Goal: Information Seeking & Learning: Check status

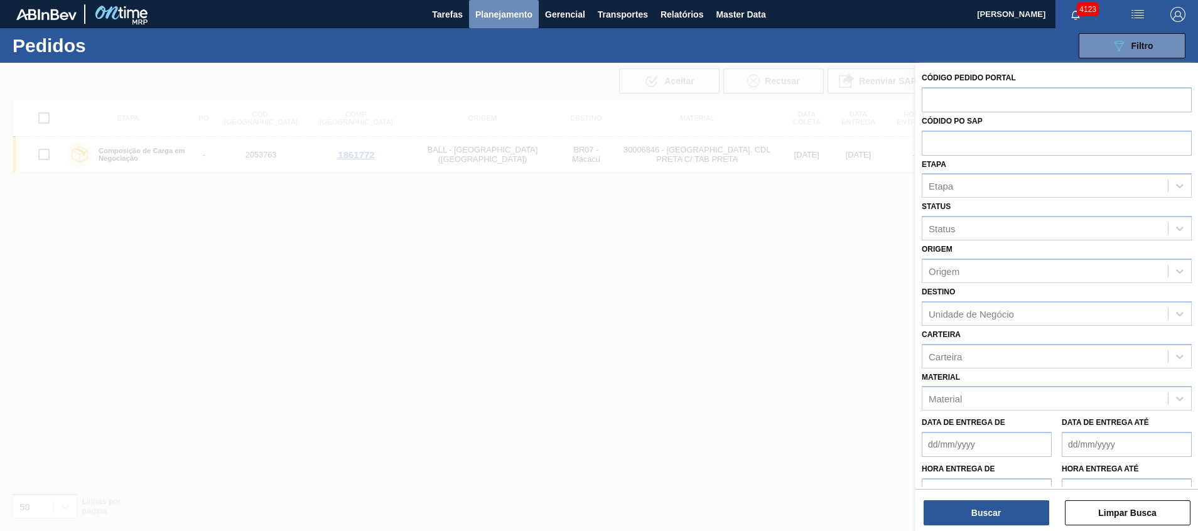
click at [516, 19] on span "Planejamento" at bounding box center [503, 14] width 57 height 15
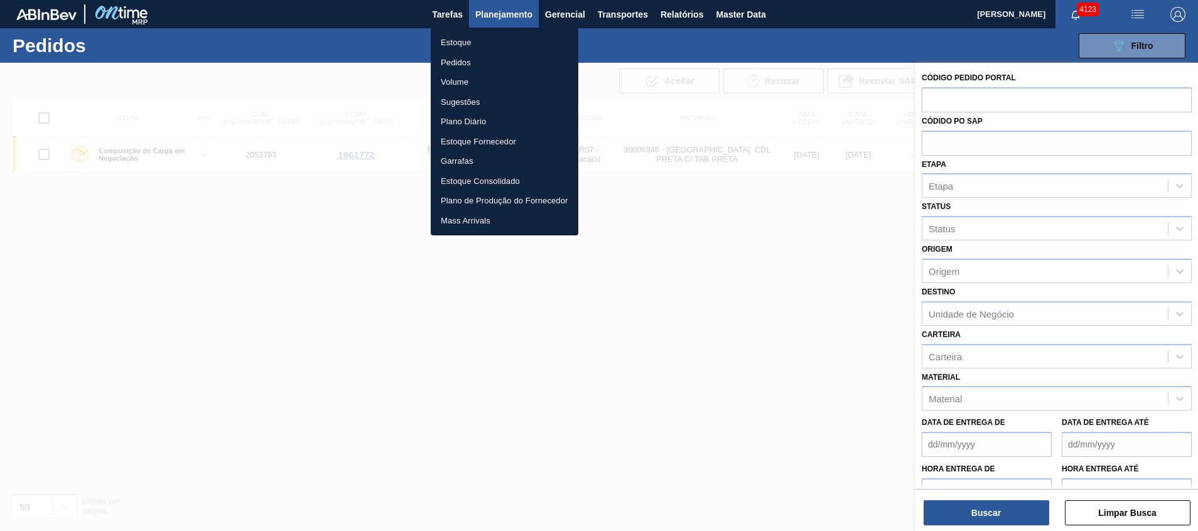
drag, startPoint x: 502, startPoint y: 48, endPoint x: 458, endPoint y: 166, distance: 126.2
click at [502, 48] on li "Estoque" at bounding box center [505, 43] width 148 height 20
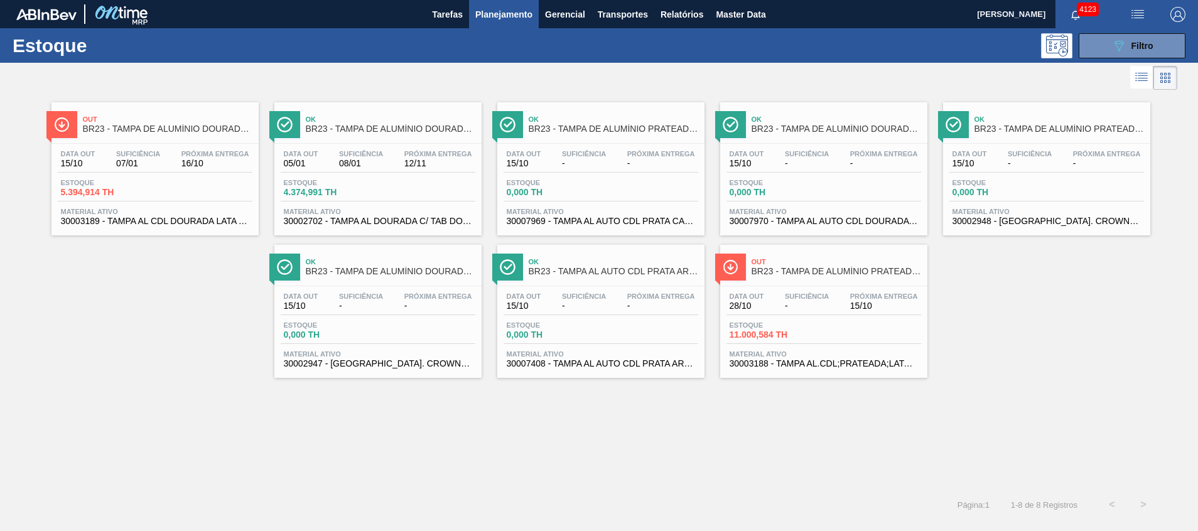
drag, startPoint x: 1105, startPoint y: 46, endPoint x: 1078, endPoint y: 85, distance: 47.2
click at [1105, 46] on button "089F7B8B-B2A5-4AFE-B5C0-19BA573D28AC Filtro" at bounding box center [1132, 45] width 107 height 25
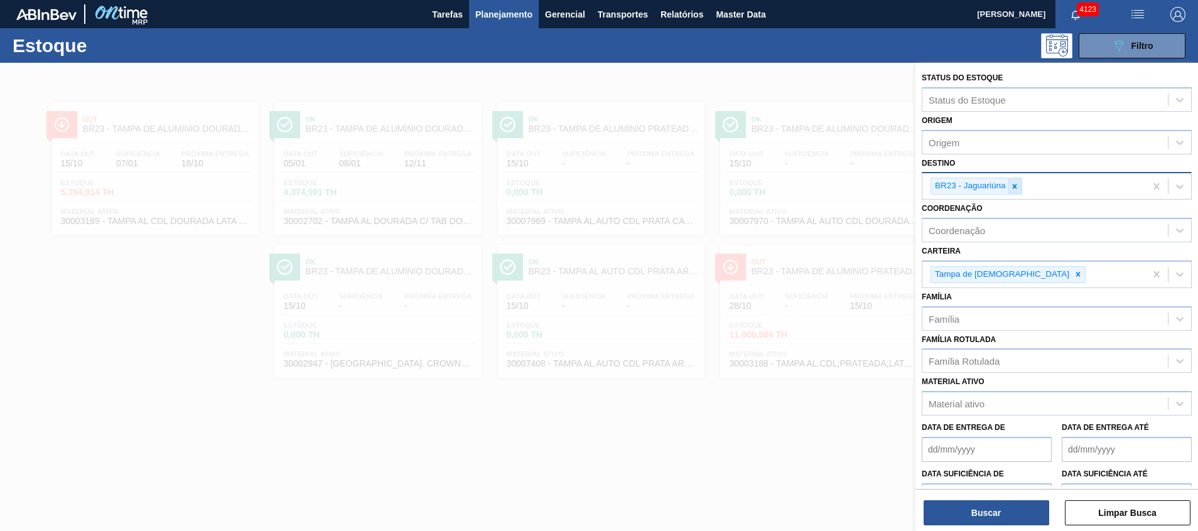
click at [1008, 187] on div at bounding box center [1015, 186] width 14 height 16
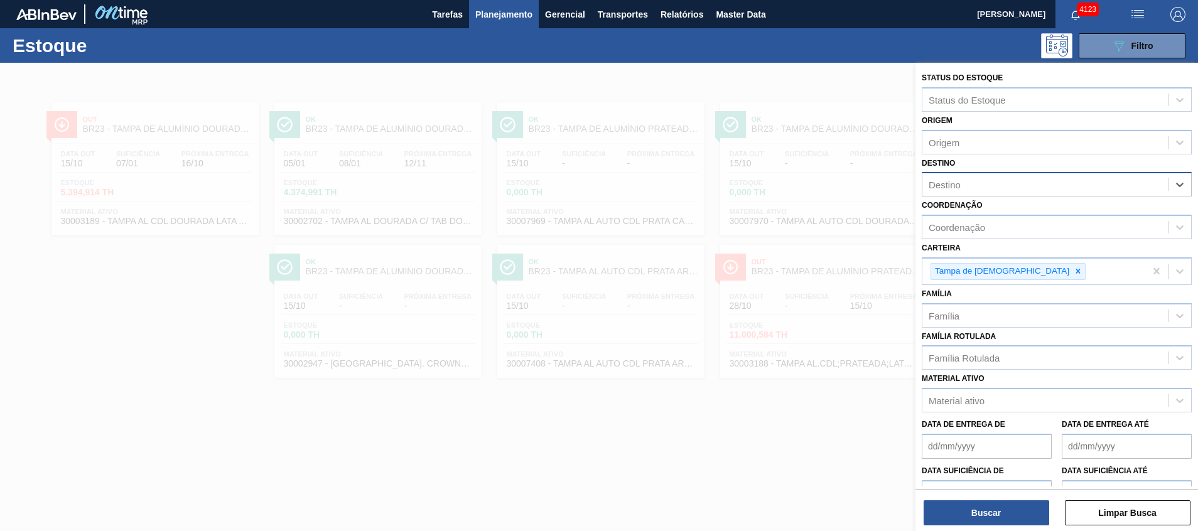
type input "2"
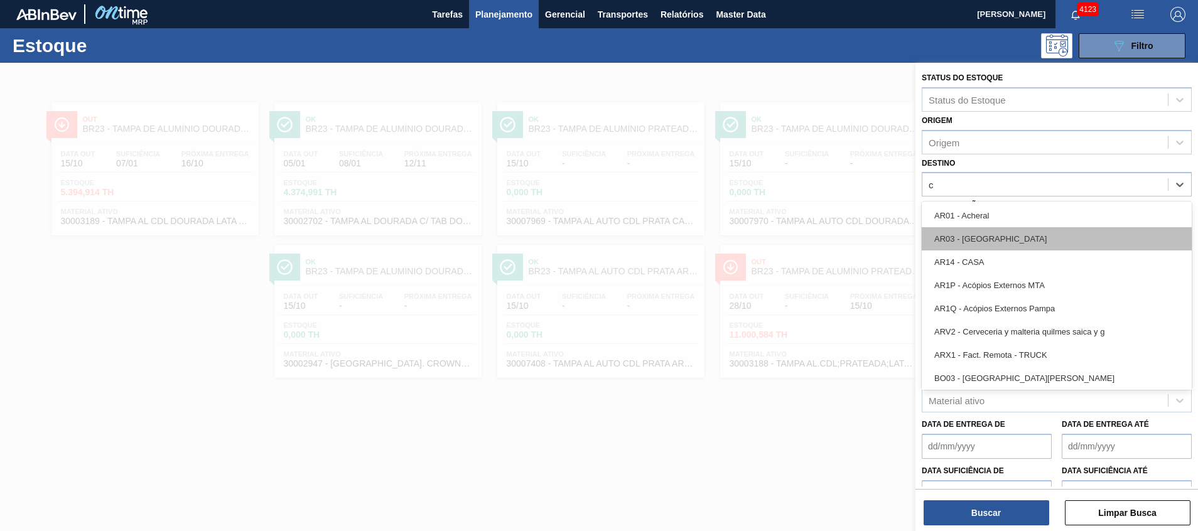
type input "cu"
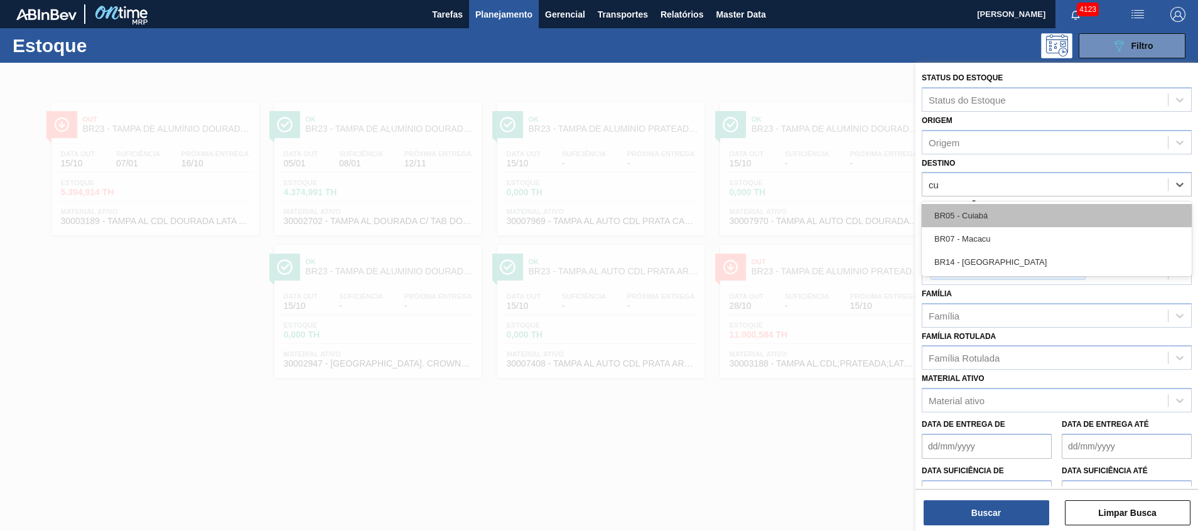
click at [1004, 213] on div "BR05 - Cuiabá" at bounding box center [1057, 215] width 270 height 23
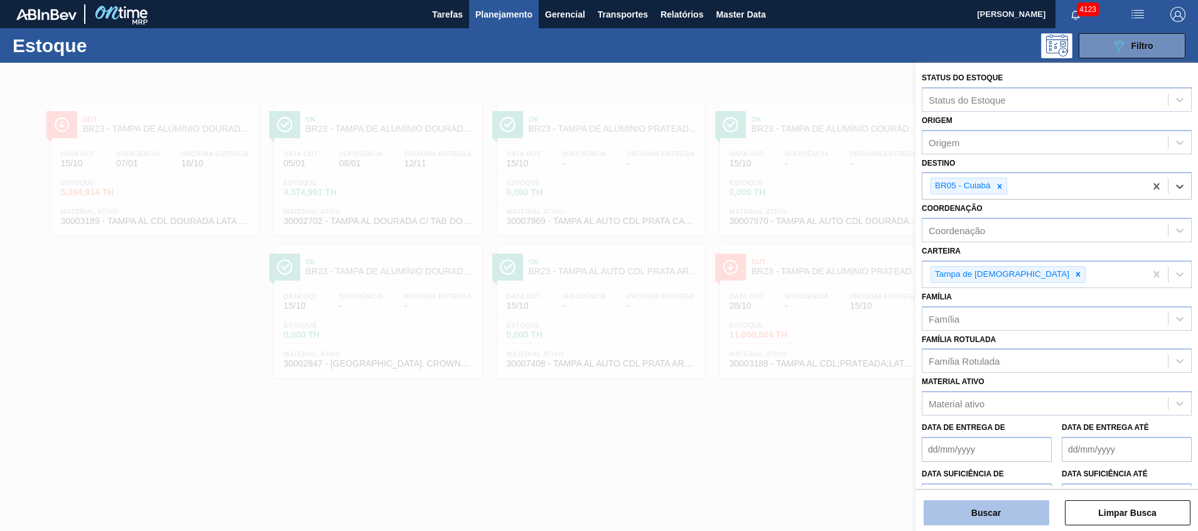
click at [960, 512] on button "Buscar" at bounding box center [987, 513] width 126 height 25
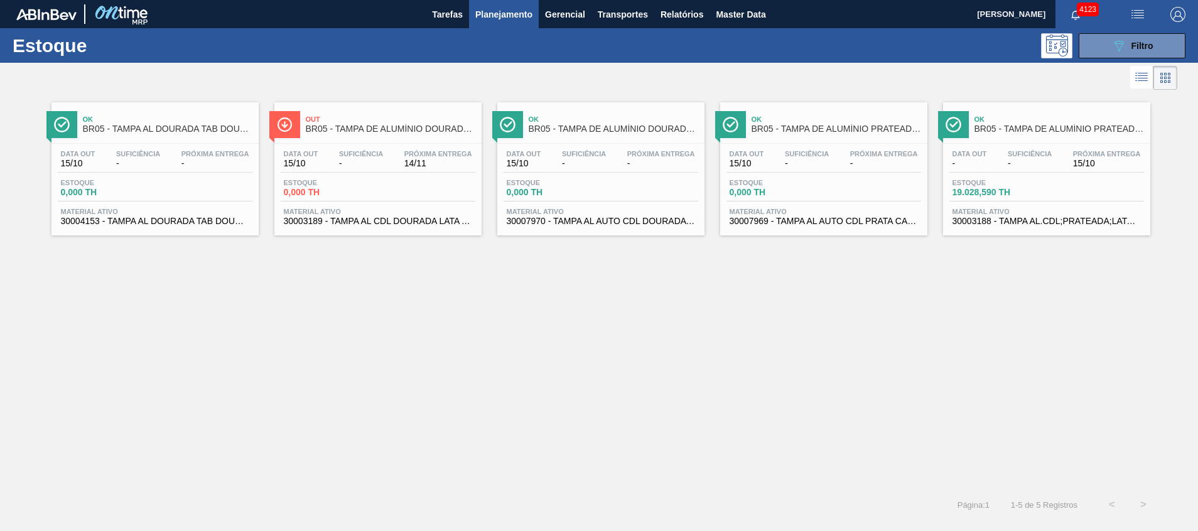
click at [999, 220] on span "30003188 - TAMPA AL.CDL;PRATEADA;LATA-AUTOMATICA;" at bounding box center [1047, 221] width 188 height 9
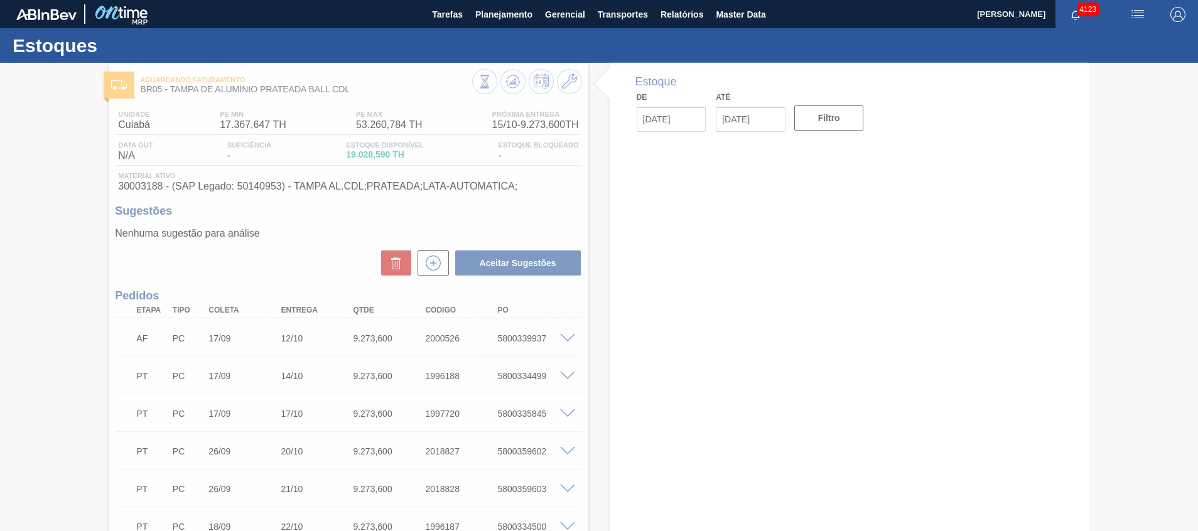
type input "15/10/2025"
type input "31/10/2025"
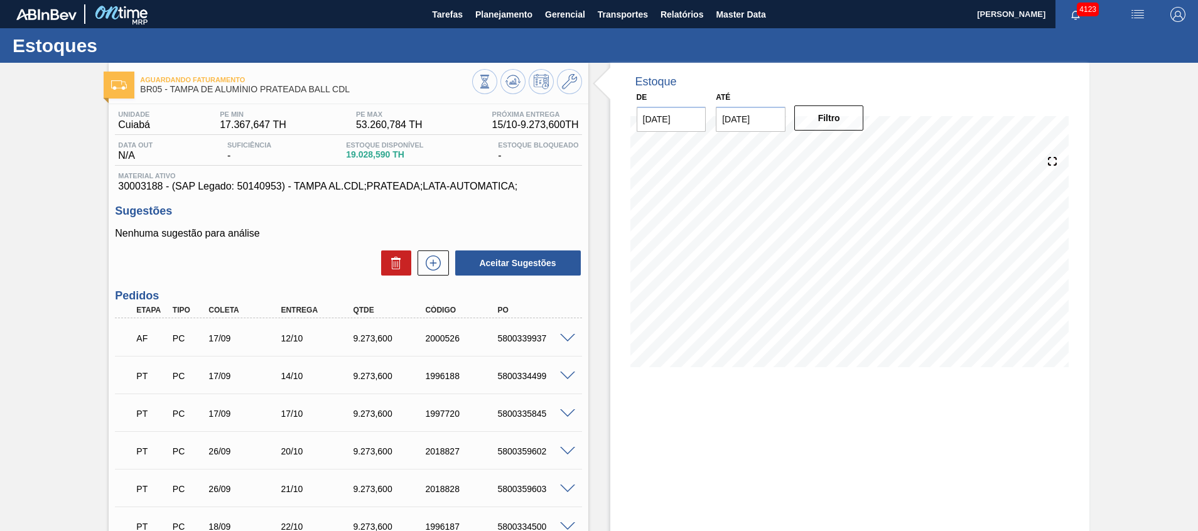
scroll to position [94, 0]
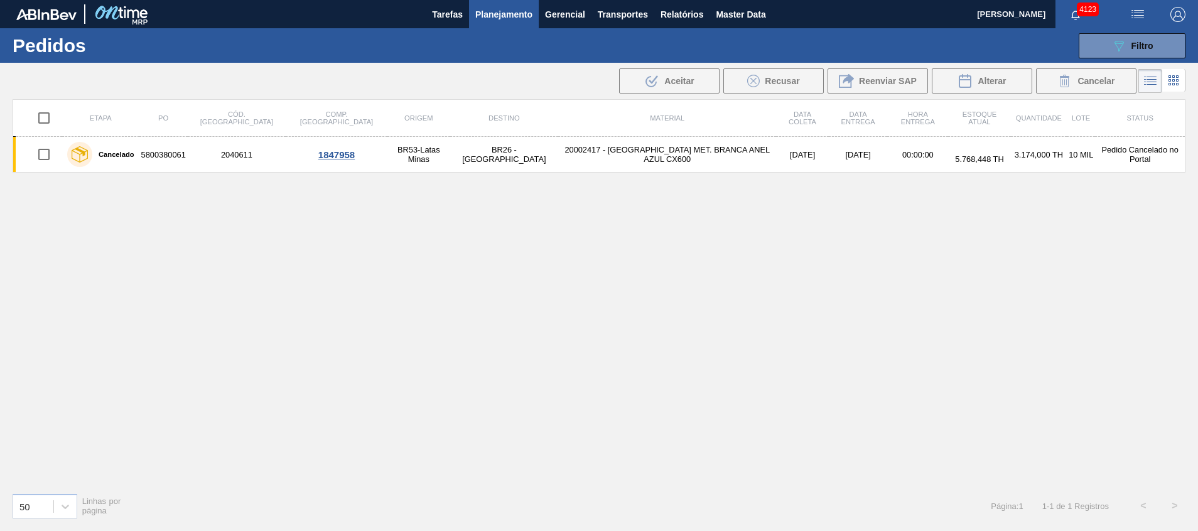
drag, startPoint x: 1109, startPoint y: 40, endPoint x: 1103, endPoint y: 67, distance: 27.1
click at [1109, 40] on button "089F7B8B-B2A5-4AFE-B5C0-19BA573D28AC Filtro" at bounding box center [1132, 45] width 107 height 25
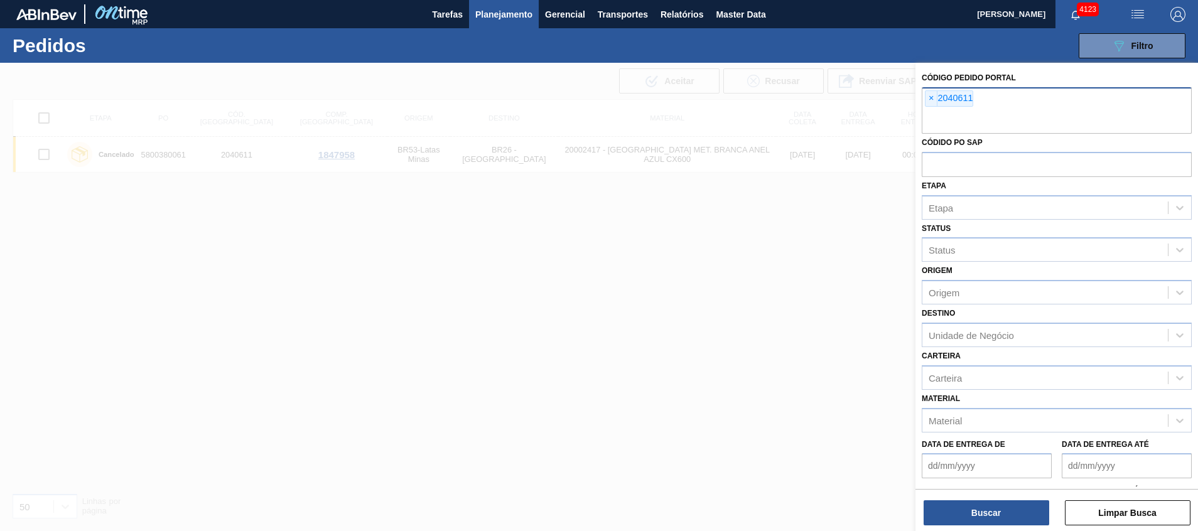
drag, startPoint x: 1024, startPoint y: 124, endPoint x: 1027, endPoint y: 117, distance: 7.0
click at [1024, 123] on input "text" at bounding box center [1057, 122] width 270 height 24
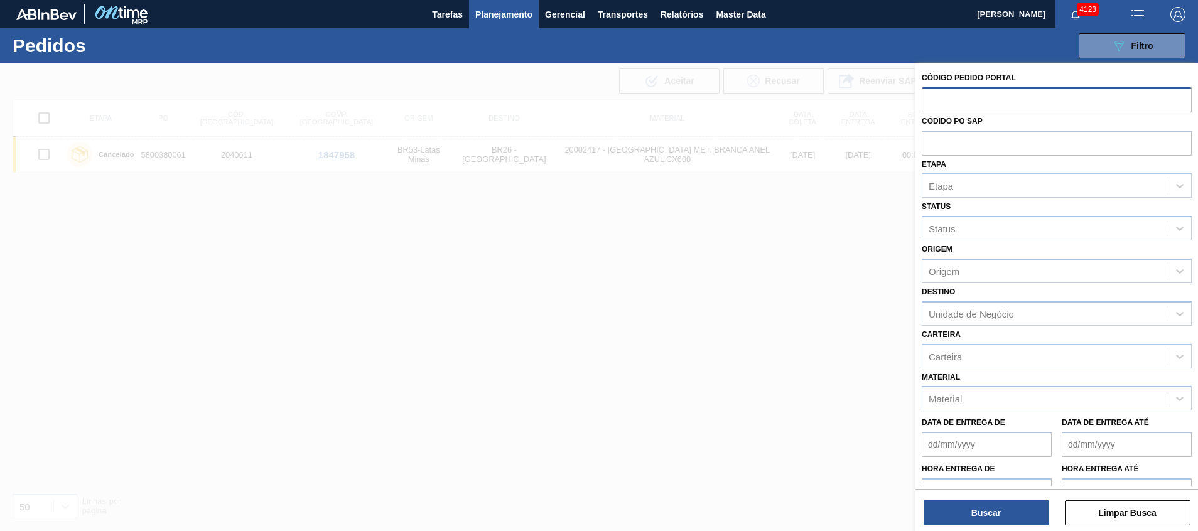
paste input "2053763"
type input "2053763"
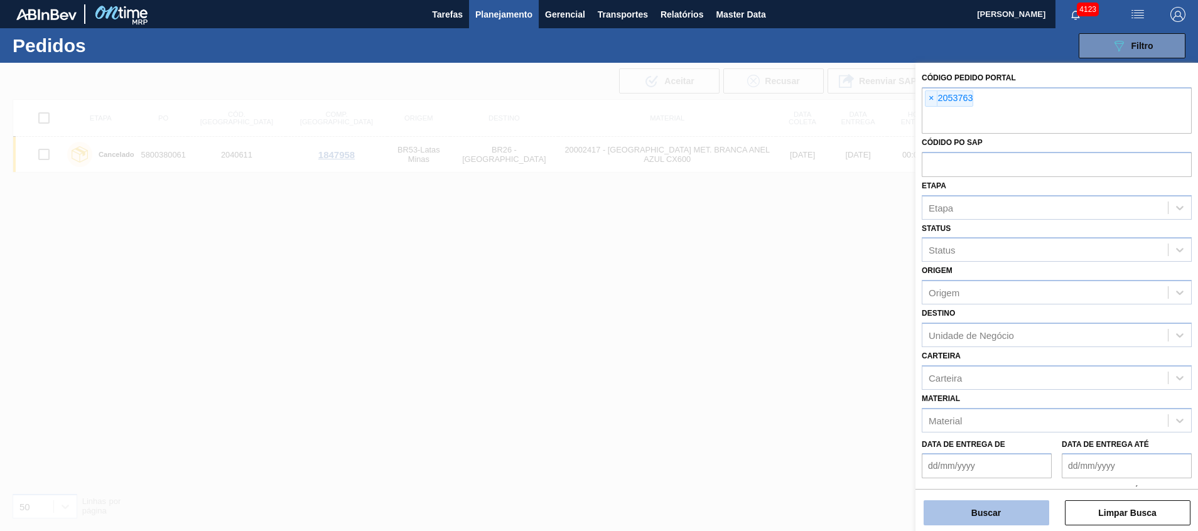
click at [967, 509] on button "Buscar" at bounding box center [987, 513] width 126 height 25
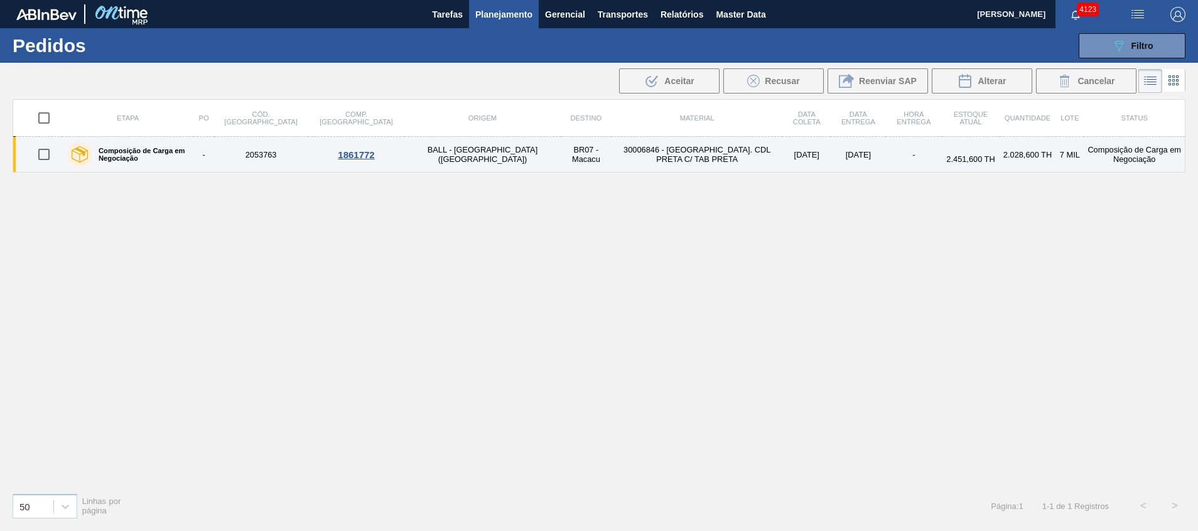
click at [612, 155] on td "30006846 - TAMPA AL. CDL PRETA C/ TAB PRETA" at bounding box center [697, 155] width 171 height 36
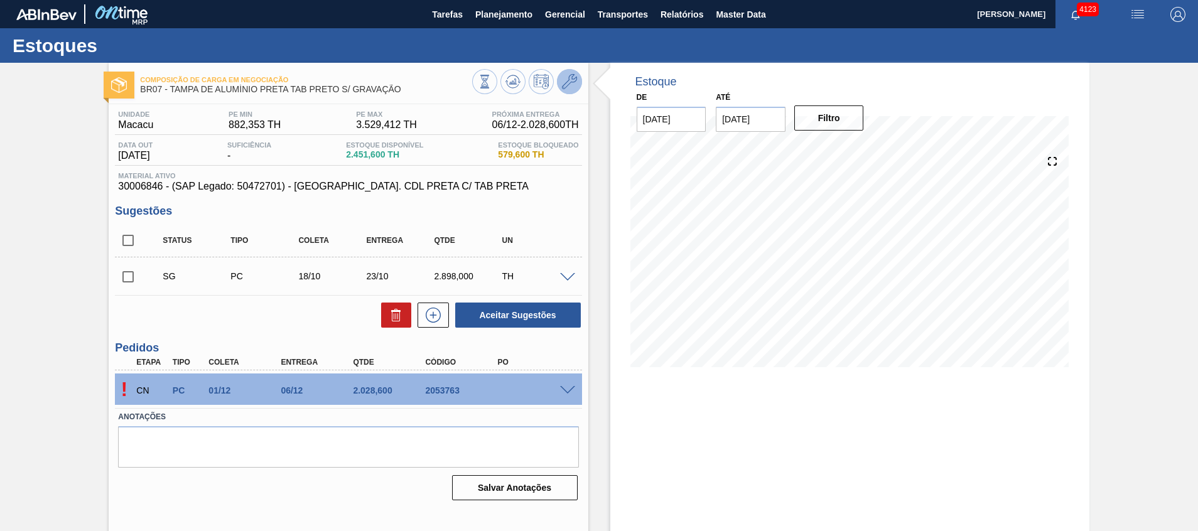
click at [563, 82] on icon at bounding box center [569, 81] width 15 height 15
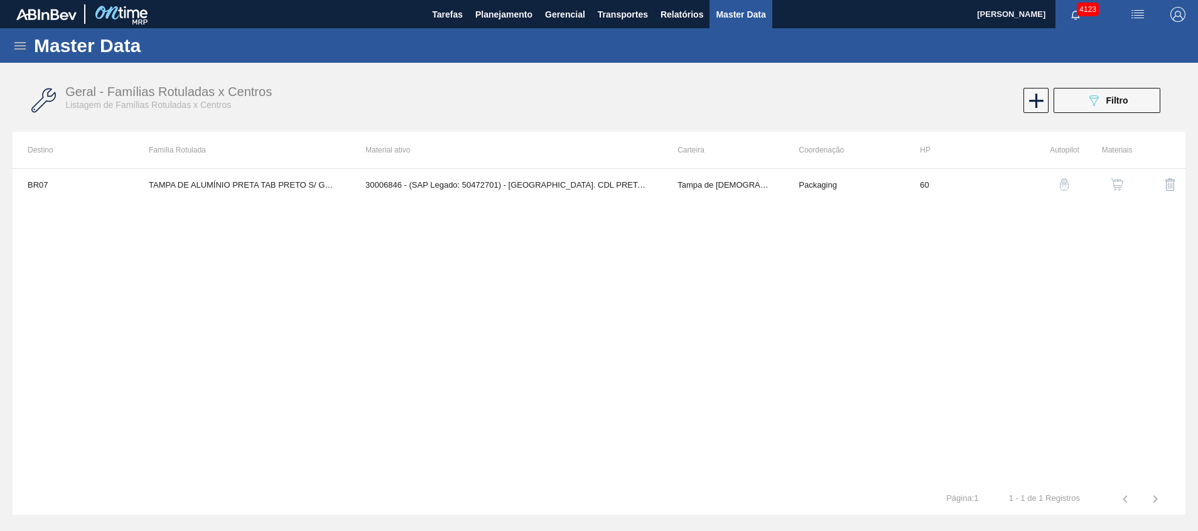
click at [1121, 172] on button "button" at bounding box center [1117, 185] width 30 height 30
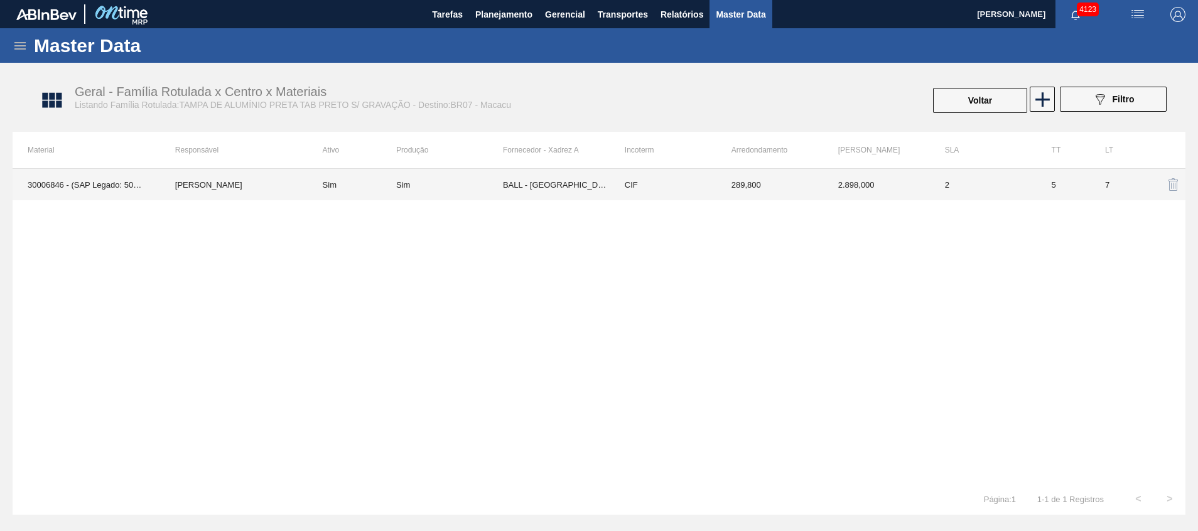
click at [990, 180] on td "2" at bounding box center [983, 184] width 107 height 31
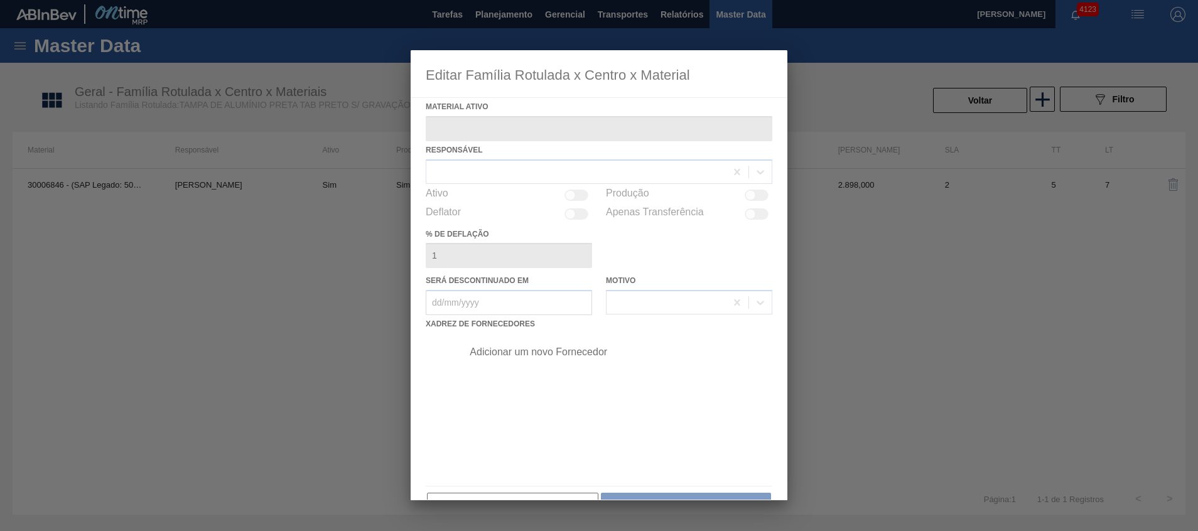
type ativo "30006846 - (SAP Legado: 50472701) - TAMPA AL. CDL PRETA C/ TAB PRETA"
checkbox input "true"
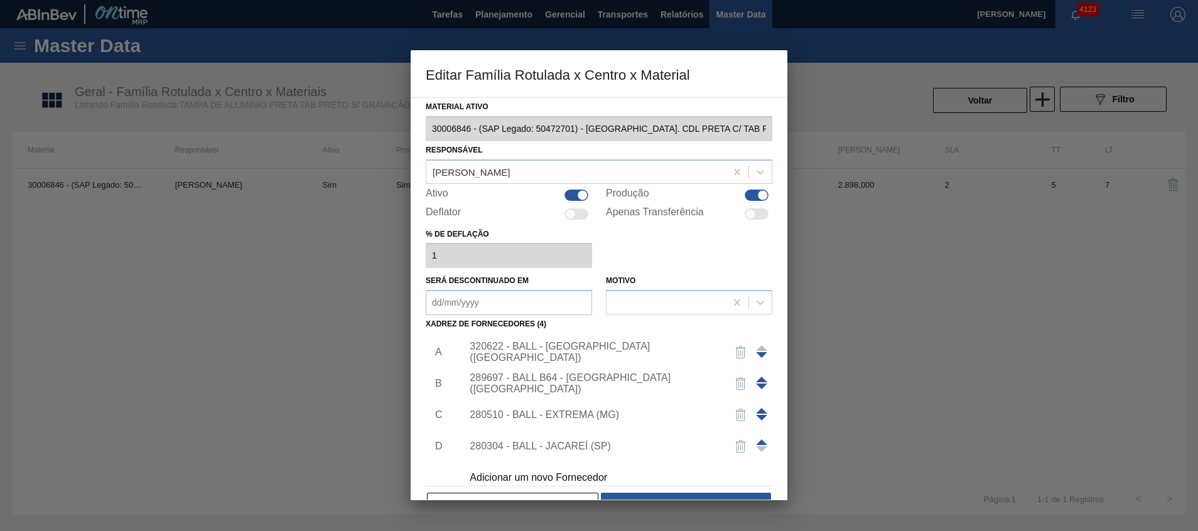
click at [555, 349] on div "320622 - BALL - RECIFE (PE)" at bounding box center [593, 352] width 246 height 23
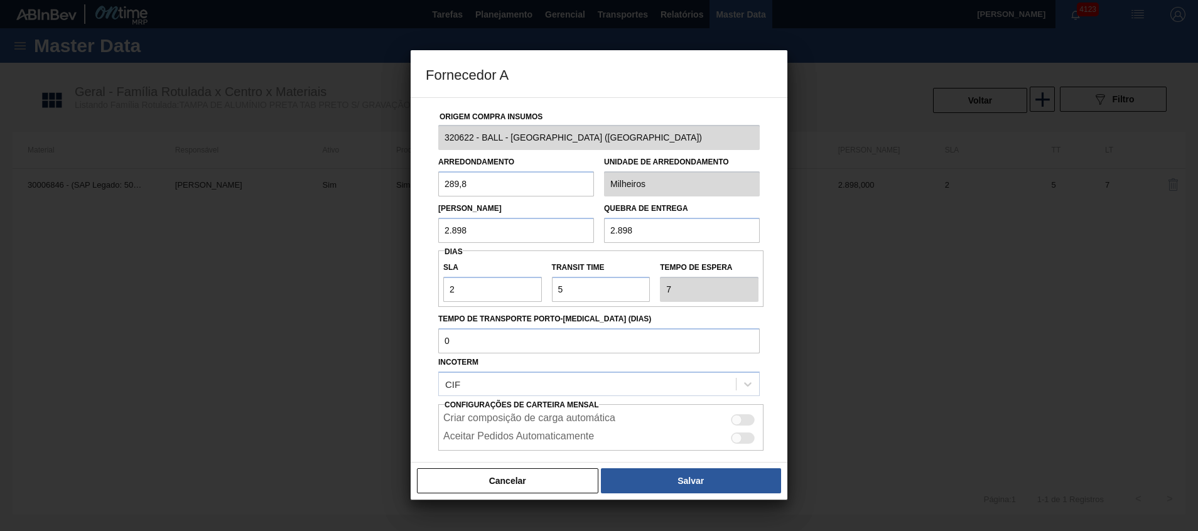
click at [743, 414] on div "Criar composição de carga automática" at bounding box center [600, 420] width 315 height 15
click at [744, 417] on div at bounding box center [743, 420] width 24 height 11
checkbox input "true"
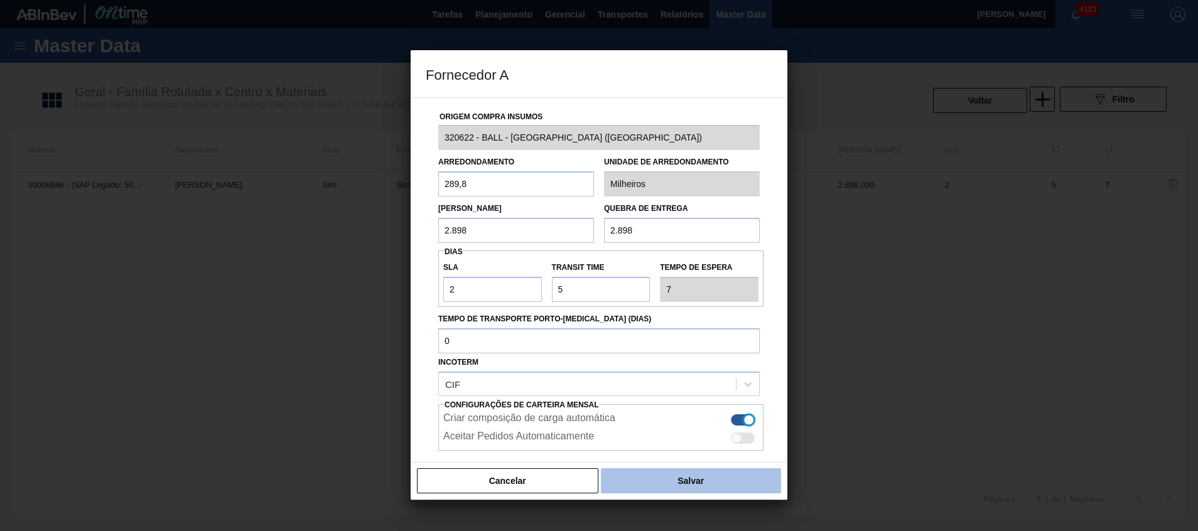
click at [709, 474] on button "Salvar" at bounding box center [691, 481] width 180 height 25
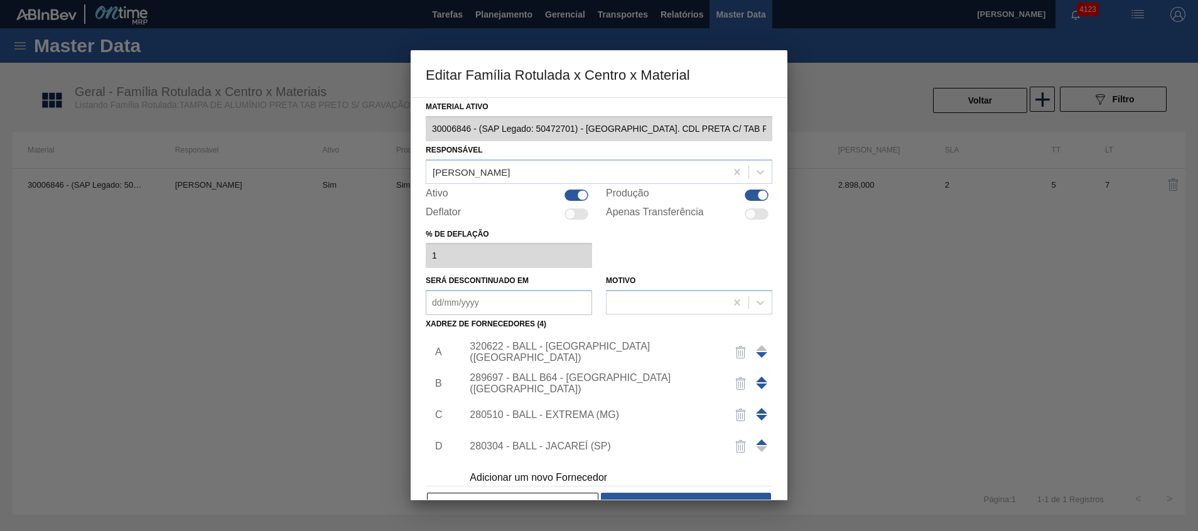
scroll to position [13, 0]
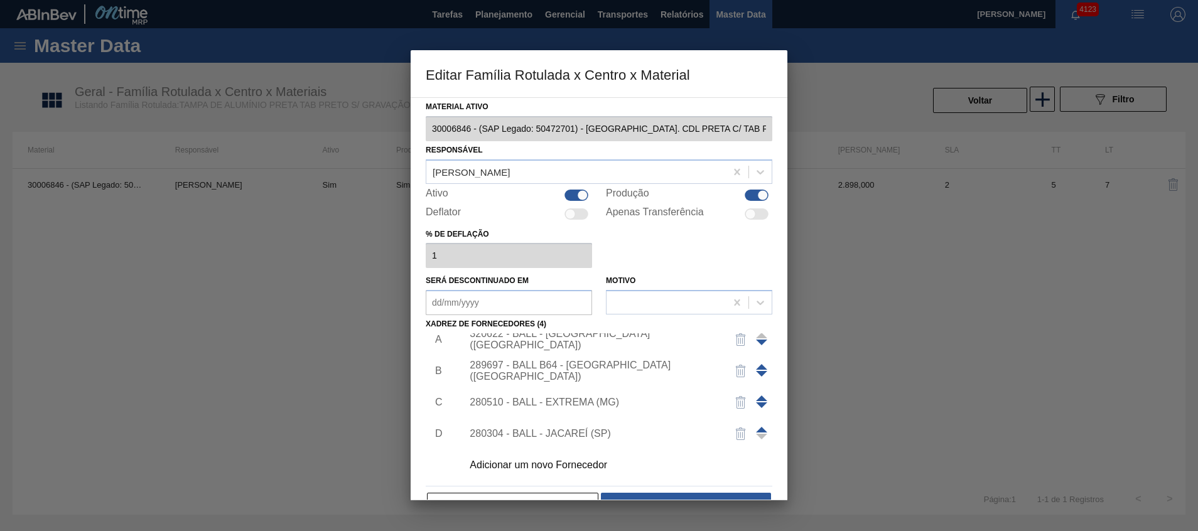
click at [683, 493] on button "Salvar" at bounding box center [686, 505] width 170 height 25
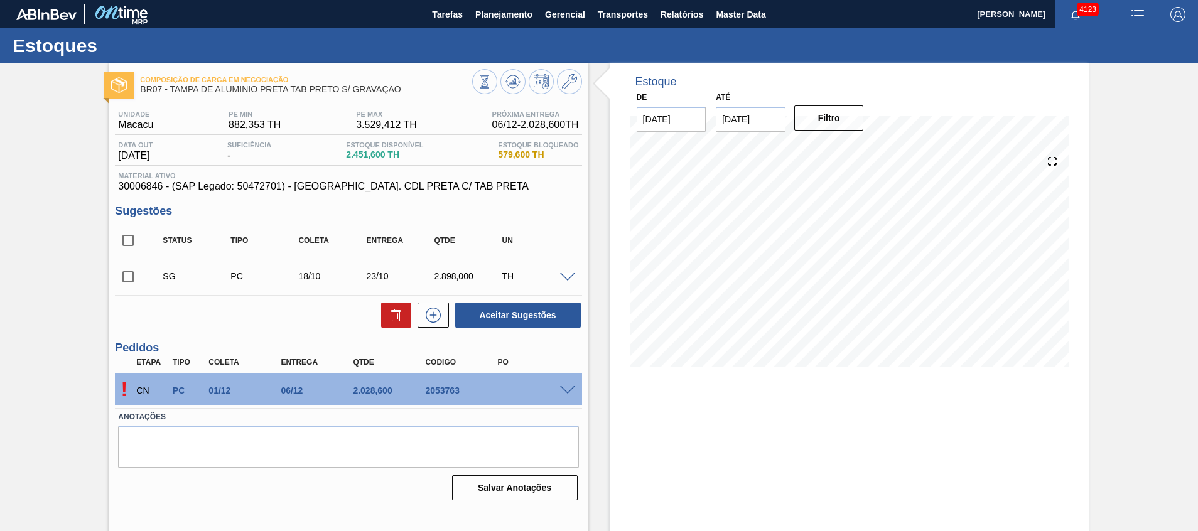
click at [568, 391] on span at bounding box center [567, 390] width 15 height 9
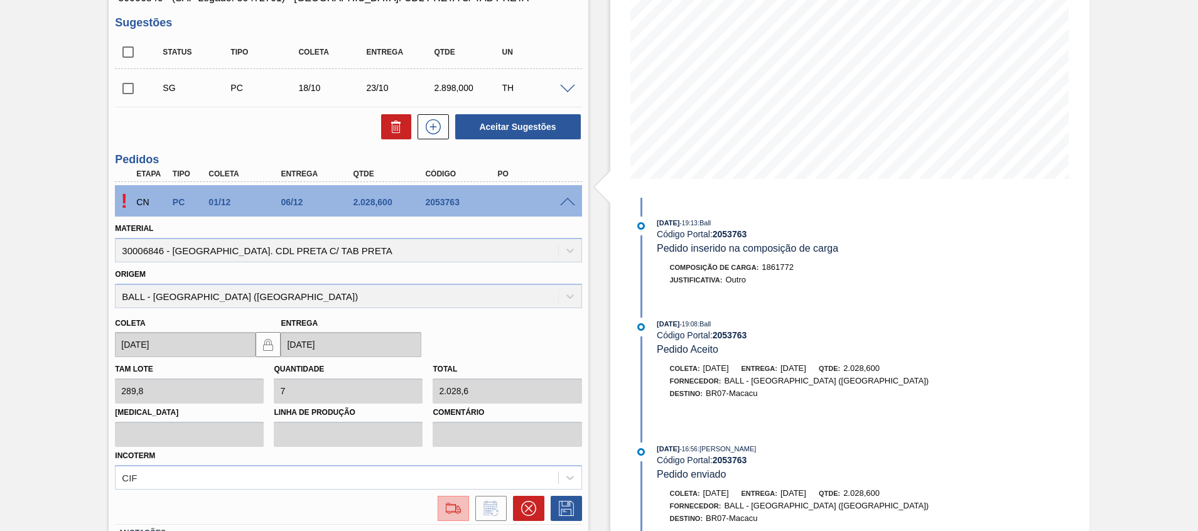
click at [442, 504] on div at bounding box center [453, 508] width 23 height 15
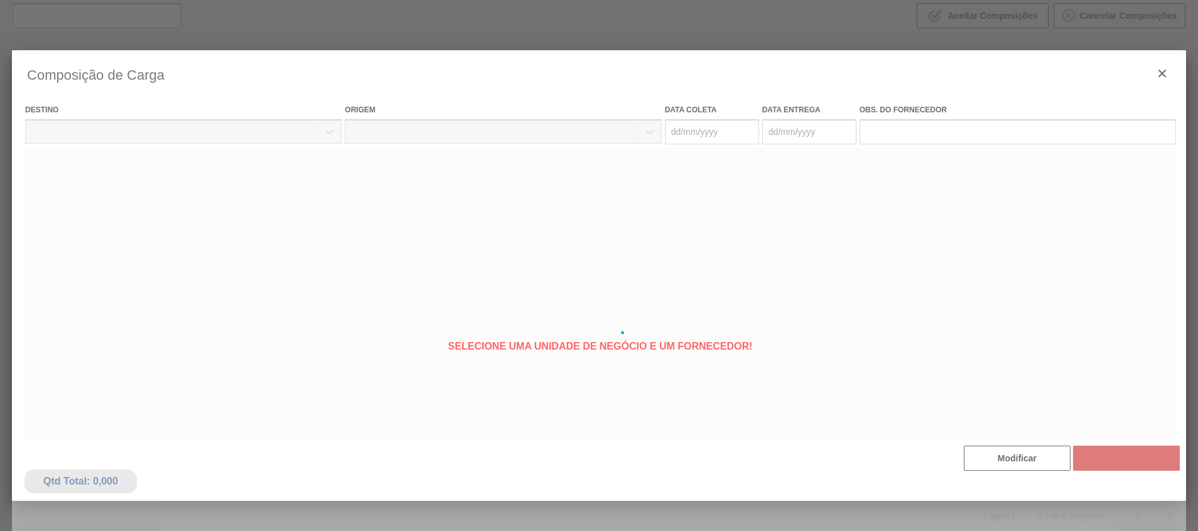
type coleta "01/12/2025"
type Entrega "06/12/2025"
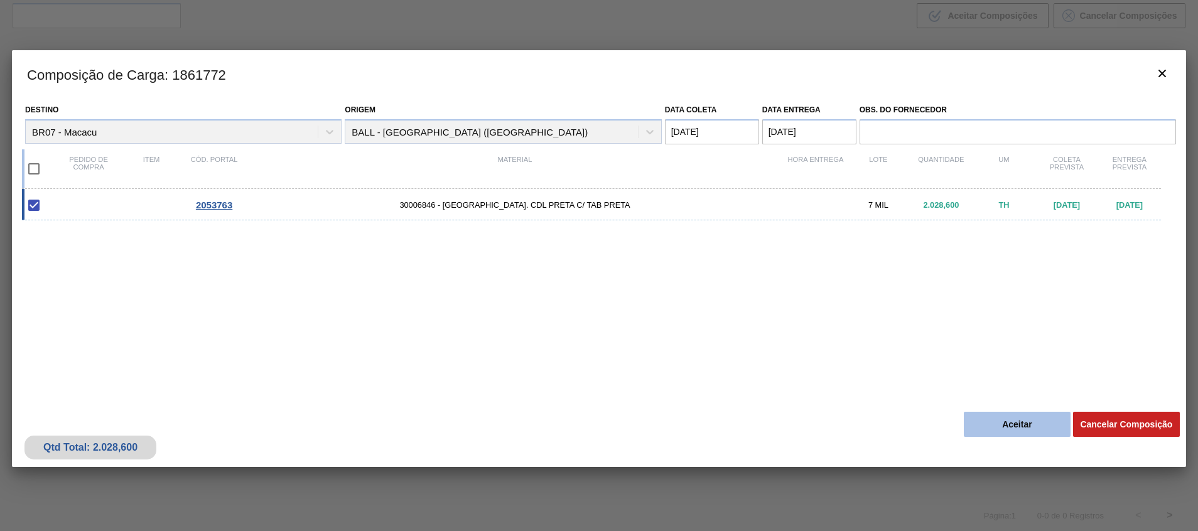
click at [1029, 430] on button "Aceitar" at bounding box center [1017, 424] width 107 height 25
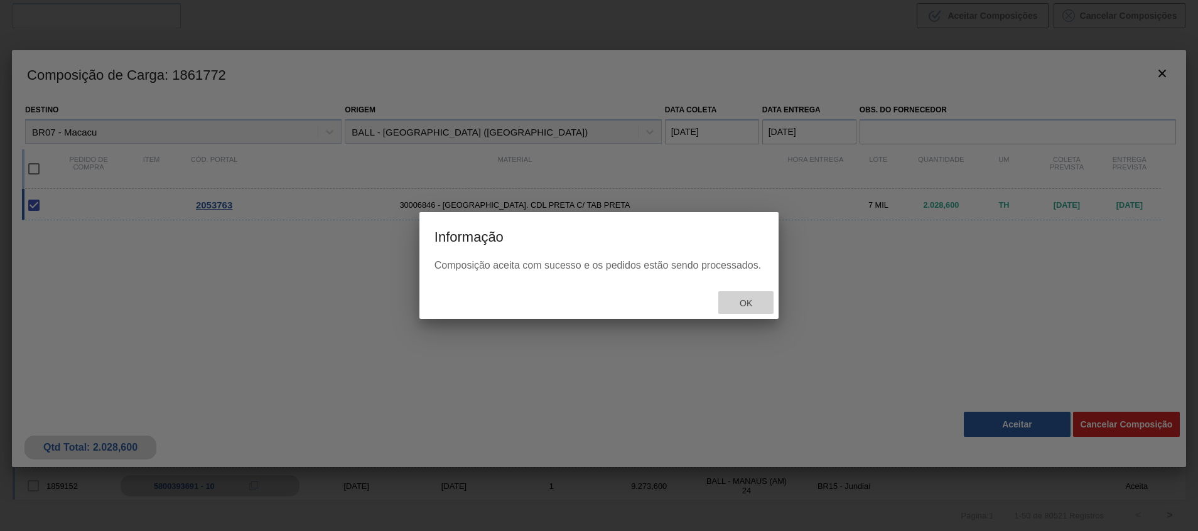
click at [746, 293] on div "Ok" at bounding box center [746, 302] width 55 height 23
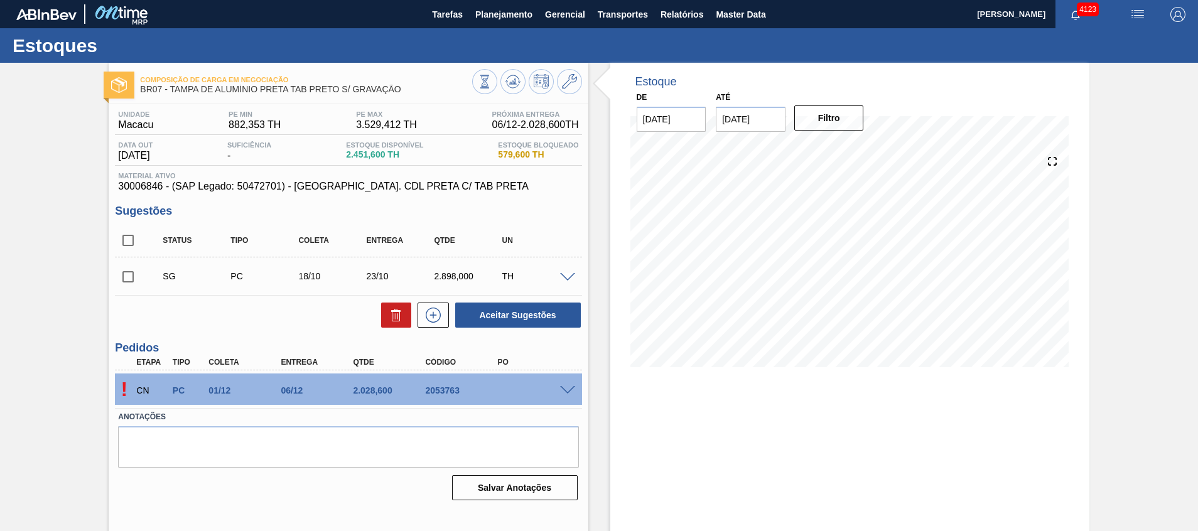
click at [566, 387] on span at bounding box center [567, 390] width 15 height 9
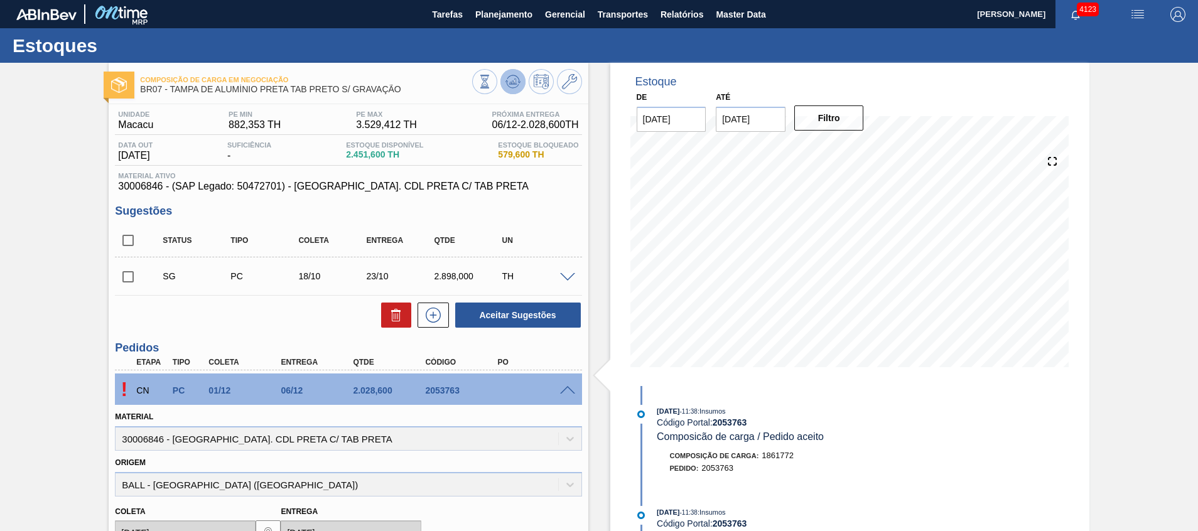
click at [515, 81] on icon at bounding box center [513, 81] width 15 height 15
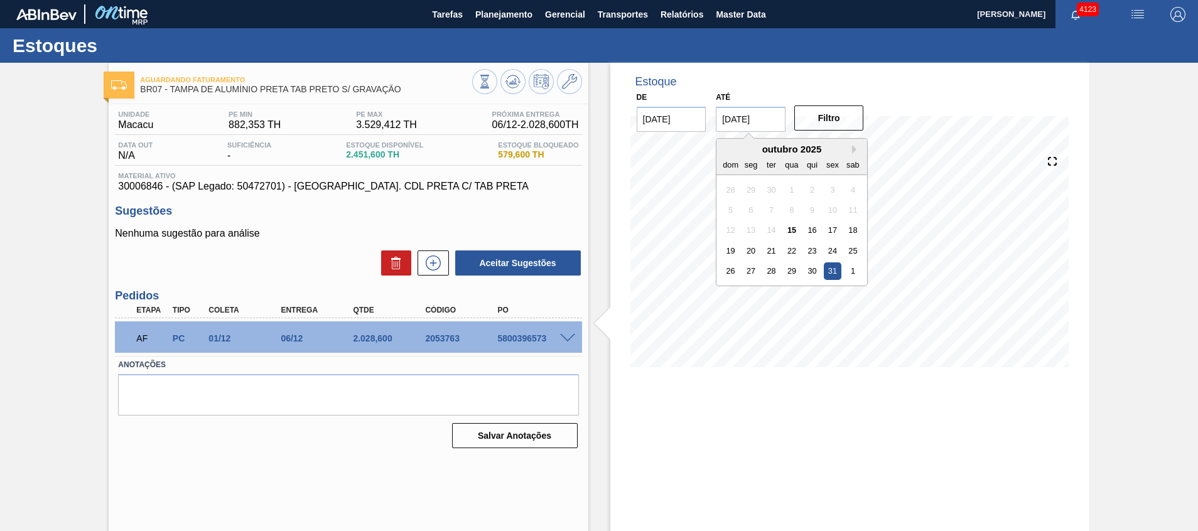
click at [748, 131] on input "31/10/2025" at bounding box center [751, 119] width 70 height 25
click at [856, 148] on button "Next Month" at bounding box center [856, 149] width 9 height 9
click at [791, 266] on div "31" at bounding box center [792, 271] width 17 height 17
type input "31/12/2025"
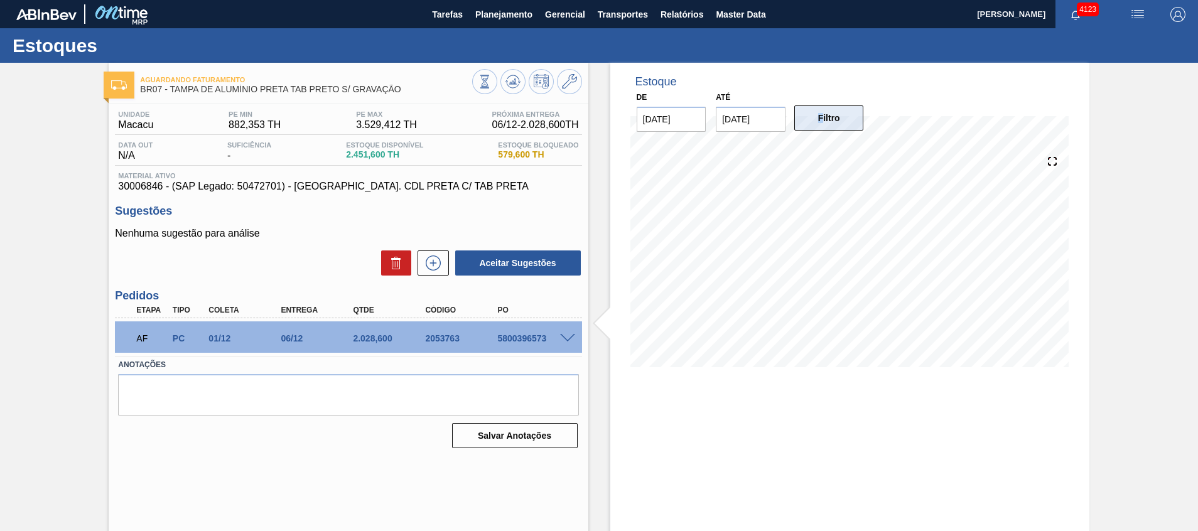
click at [823, 130] on div "Filtro" at bounding box center [831, 118] width 80 height 28
click at [825, 121] on button "Filtro" at bounding box center [830, 118] width 70 height 25
click at [521, 342] on div "5800396573" at bounding box center [534, 339] width 81 height 10
copy div "5800396573"
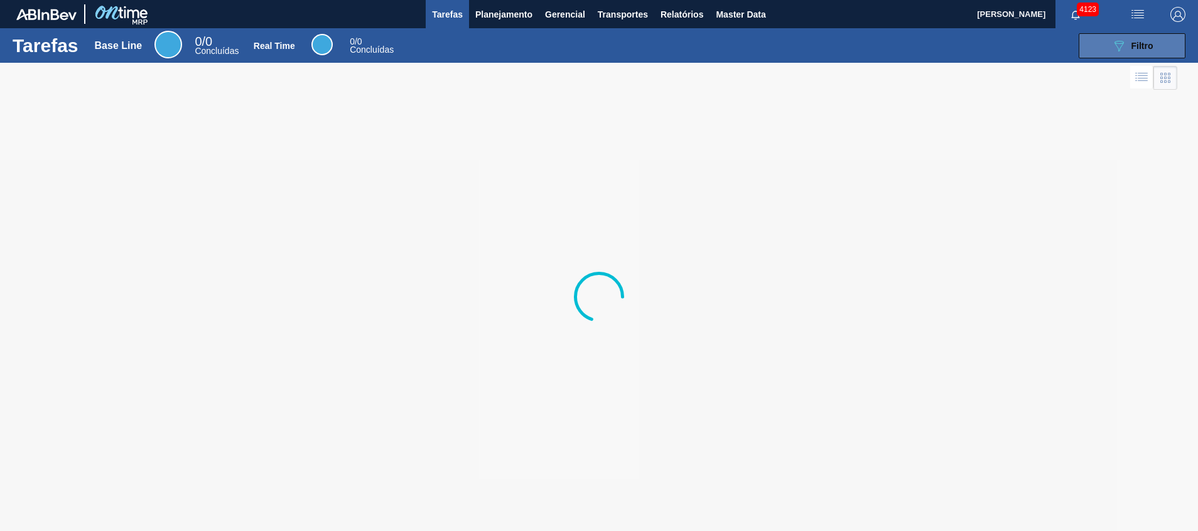
click at [1154, 48] on button "089F7B8B-B2A5-4AFE-B5C0-19BA573D28AC Filtro" at bounding box center [1132, 45] width 107 height 25
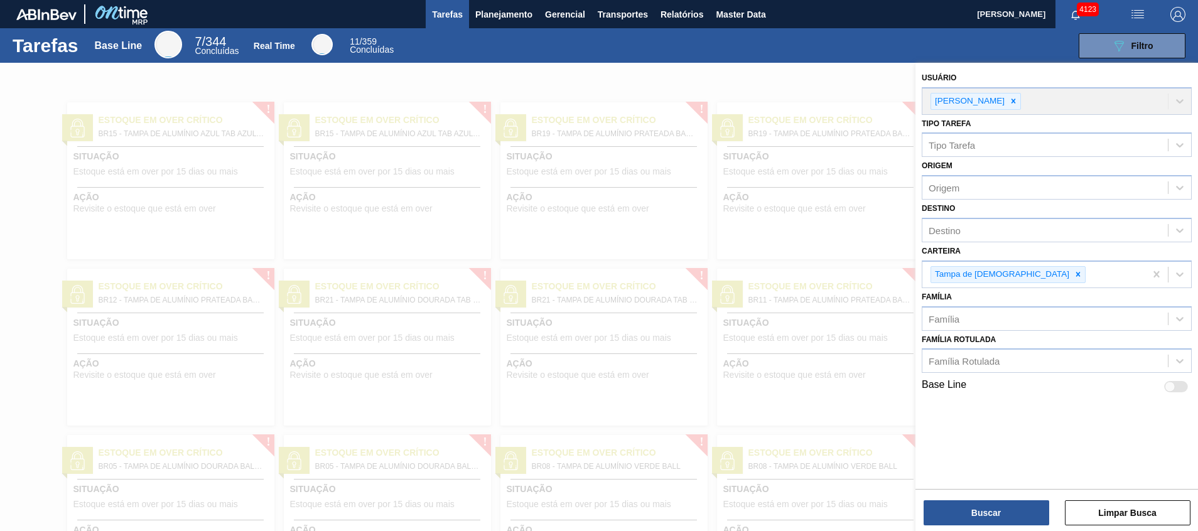
drag, startPoint x: 679, startPoint y: 97, endPoint x: 551, endPoint y: 47, distance: 137.6
click at [678, 97] on div at bounding box center [599, 328] width 1198 height 531
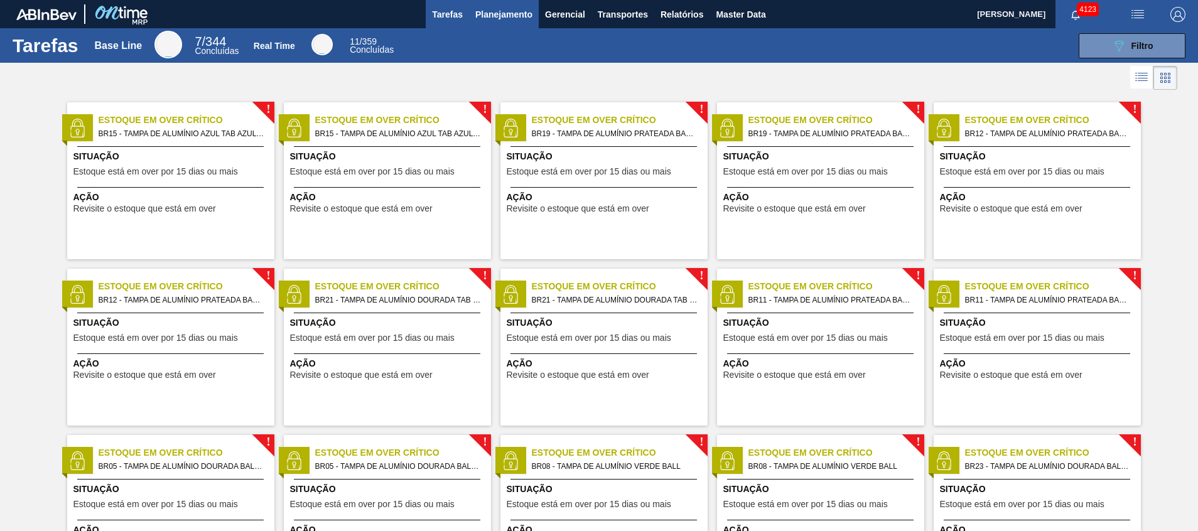
click at [514, 13] on span "Planejamento" at bounding box center [503, 14] width 57 height 15
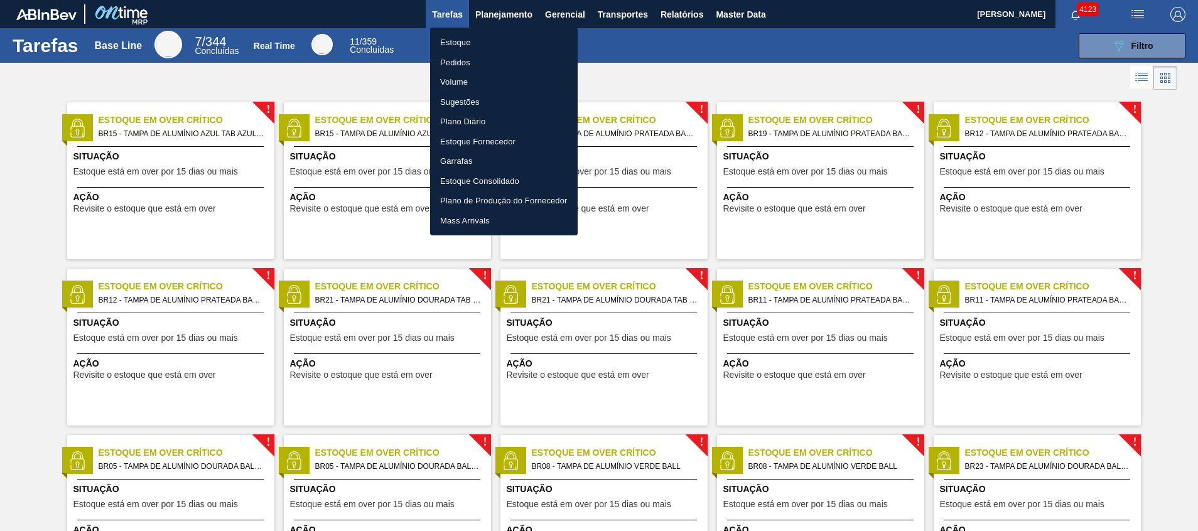
drag, startPoint x: 500, startPoint y: 43, endPoint x: 945, endPoint y: 3, distance: 446.5
click at [500, 43] on li "Estoque" at bounding box center [504, 43] width 148 height 20
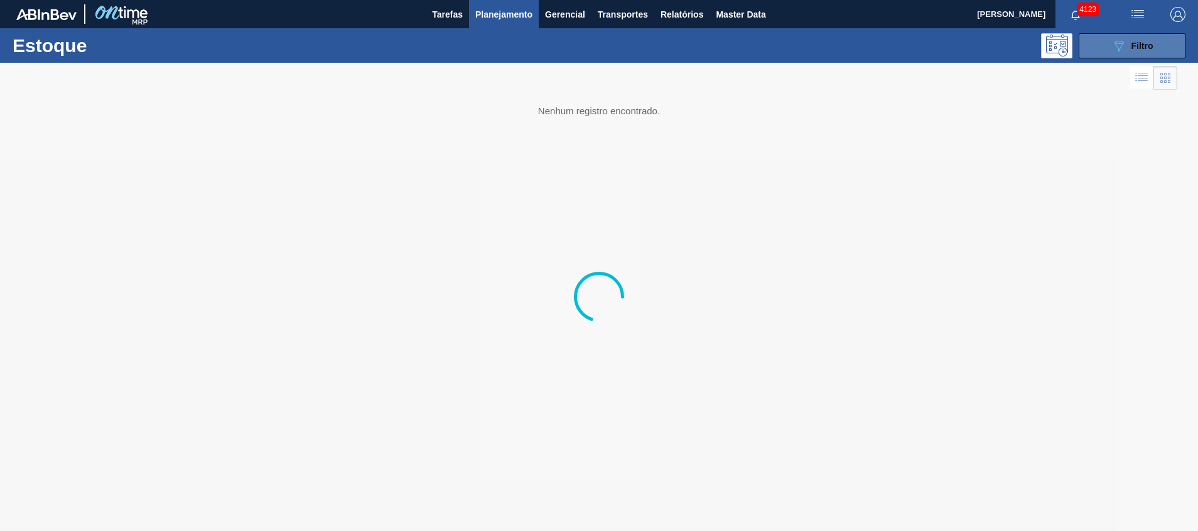
click at [1102, 44] on button "089F7B8B-B2A5-4AFE-B5C0-19BA573D28AC Filtro" at bounding box center [1132, 45] width 107 height 25
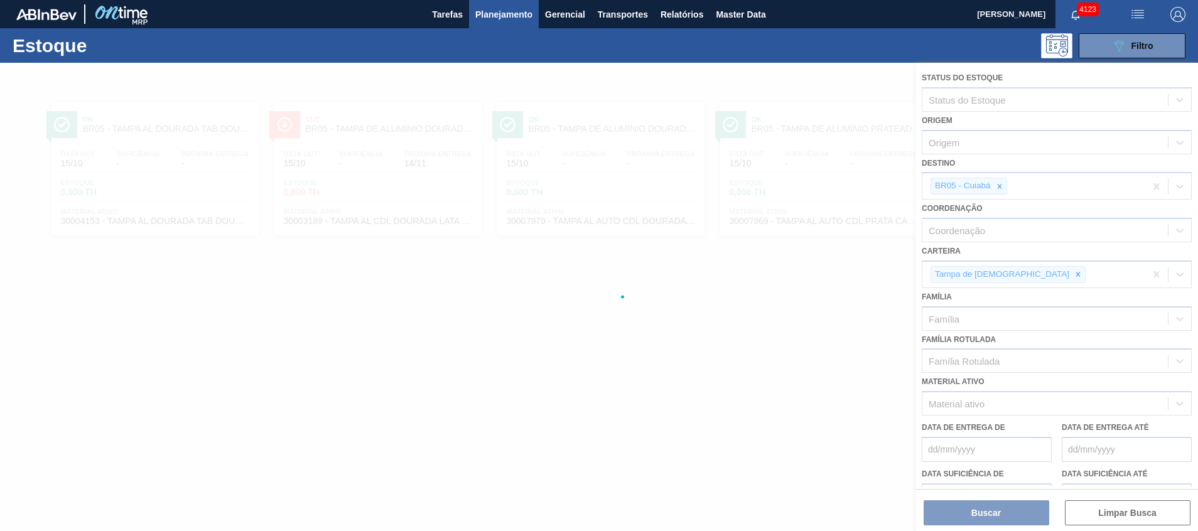
click at [994, 185] on div at bounding box center [599, 297] width 1198 height 469
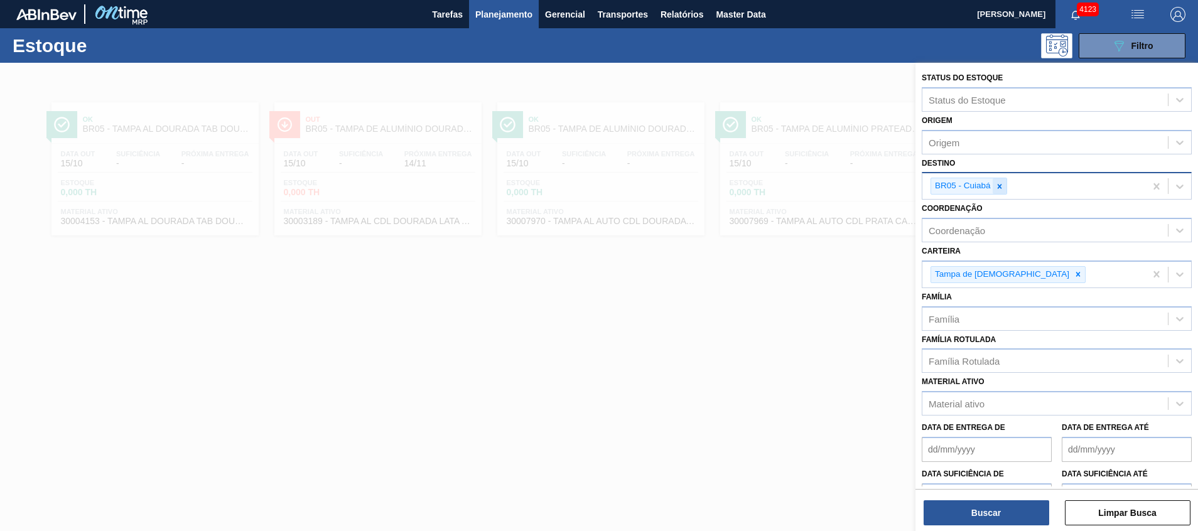
click at [1001, 186] on icon at bounding box center [1000, 186] width 9 height 9
type input "raf"
click at [996, 188] on icon at bounding box center [1000, 186] width 9 height 9
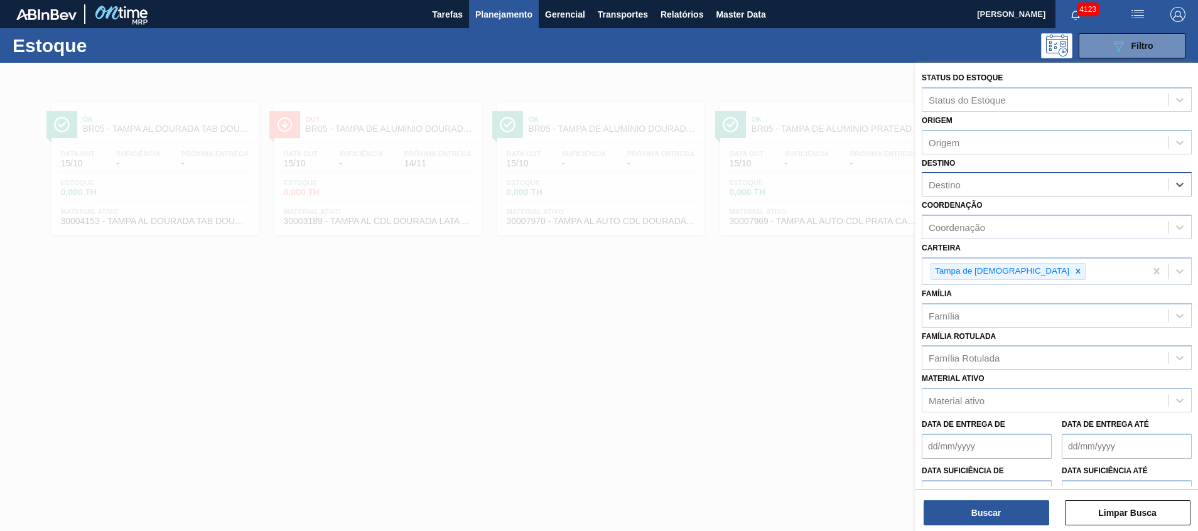
type input "c"
type input "jaca"
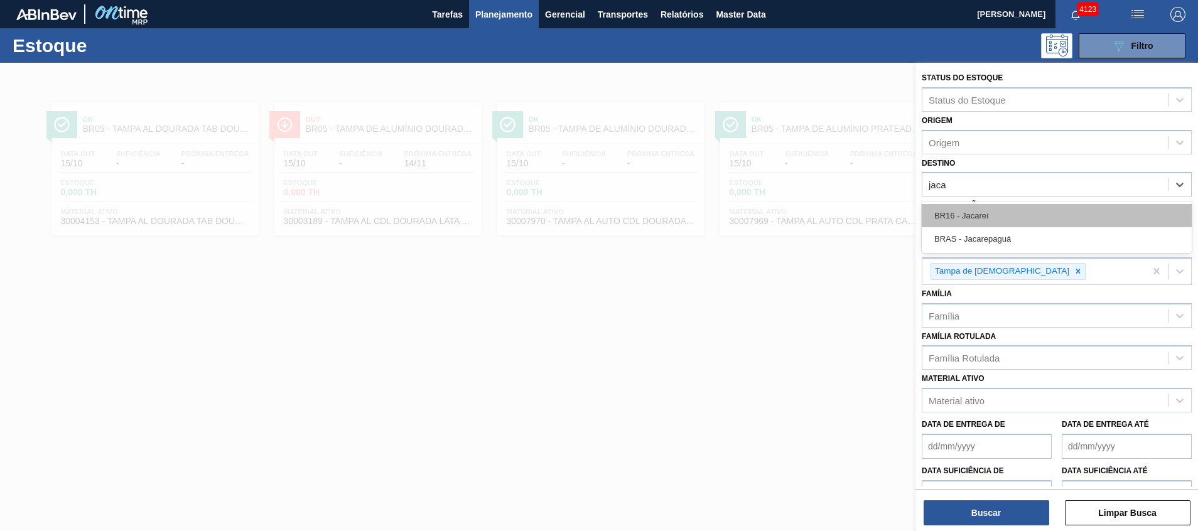
click at [991, 213] on div "BR16 - Jacareí" at bounding box center [1057, 215] width 270 height 23
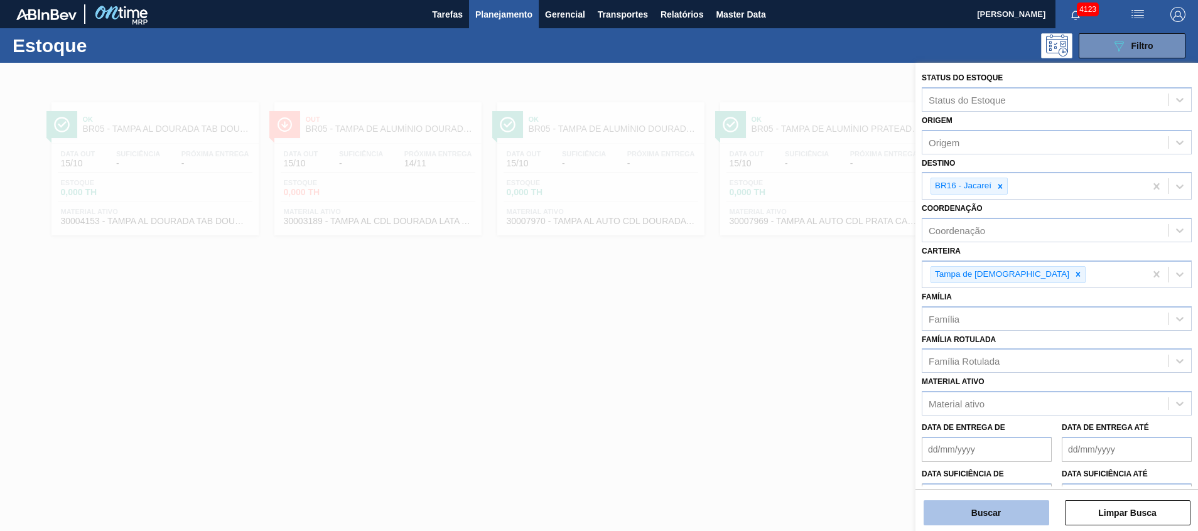
click at [959, 514] on button "Buscar" at bounding box center [987, 513] width 126 height 25
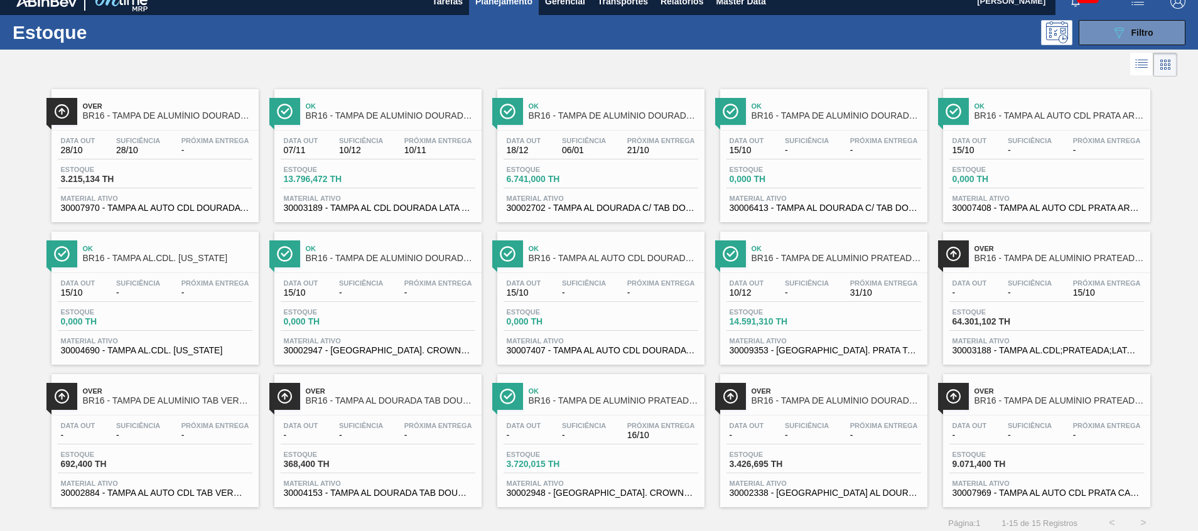
scroll to position [21, 0]
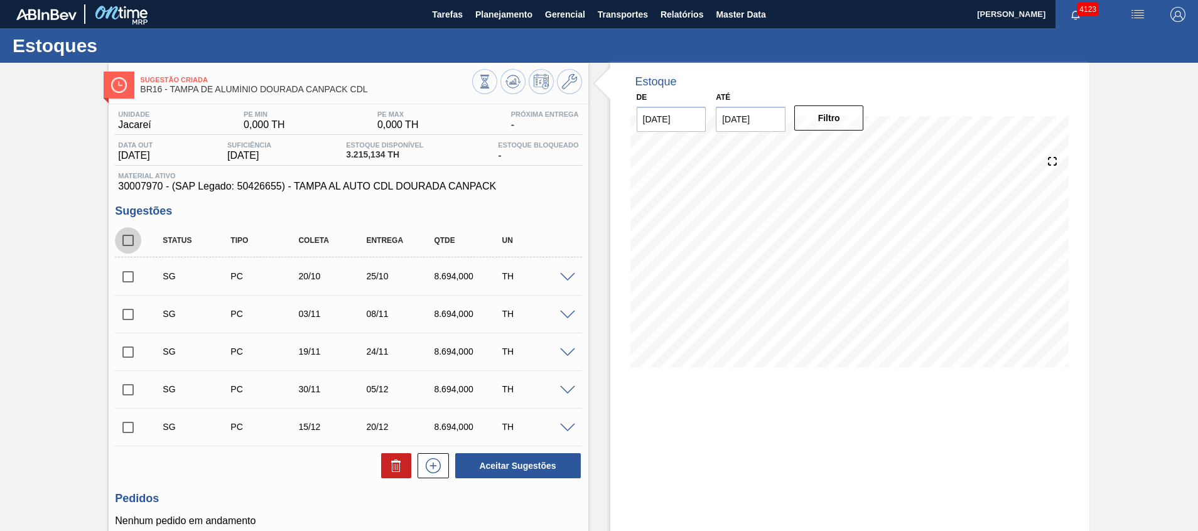
click at [124, 241] on input "checkbox" at bounding box center [128, 240] width 26 height 26
checkbox input "true"
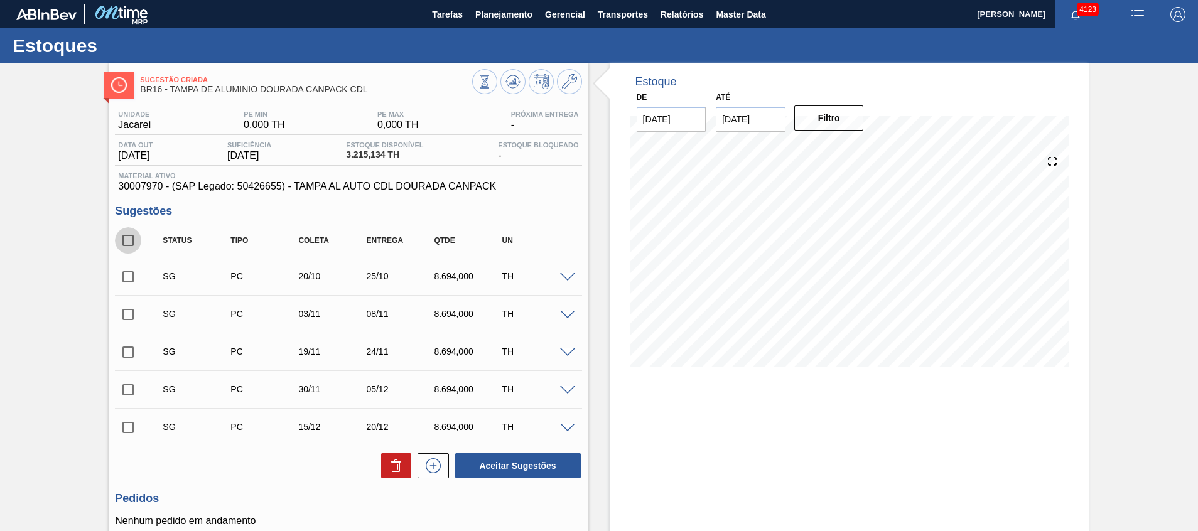
checkbox input "true"
click at [411, 468] on div at bounding box center [430, 466] width 38 height 25
click at [405, 465] on button at bounding box center [396, 466] width 30 height 25
checkbox input "false"
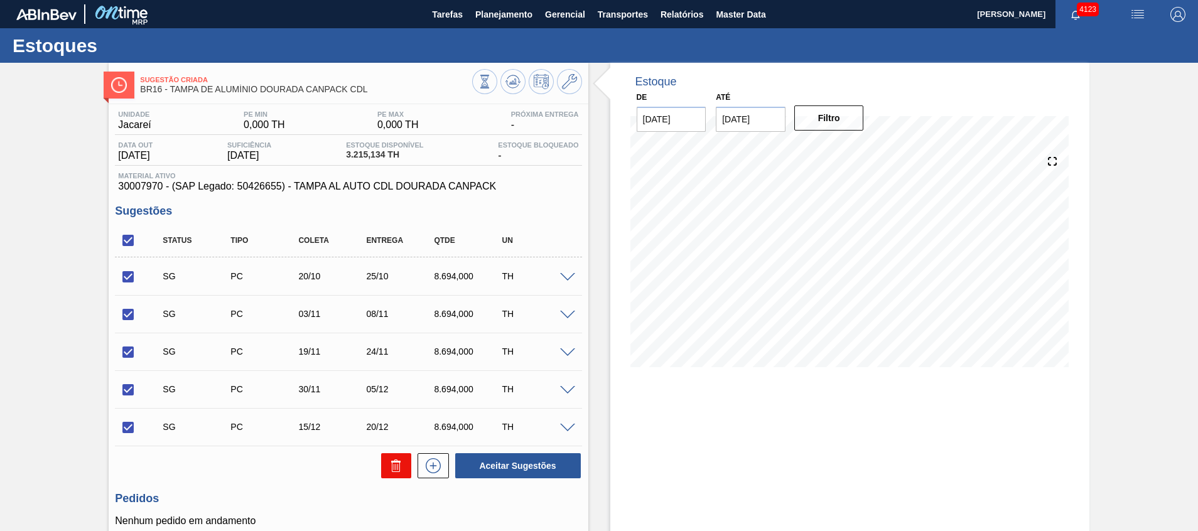
checkbox input "false"
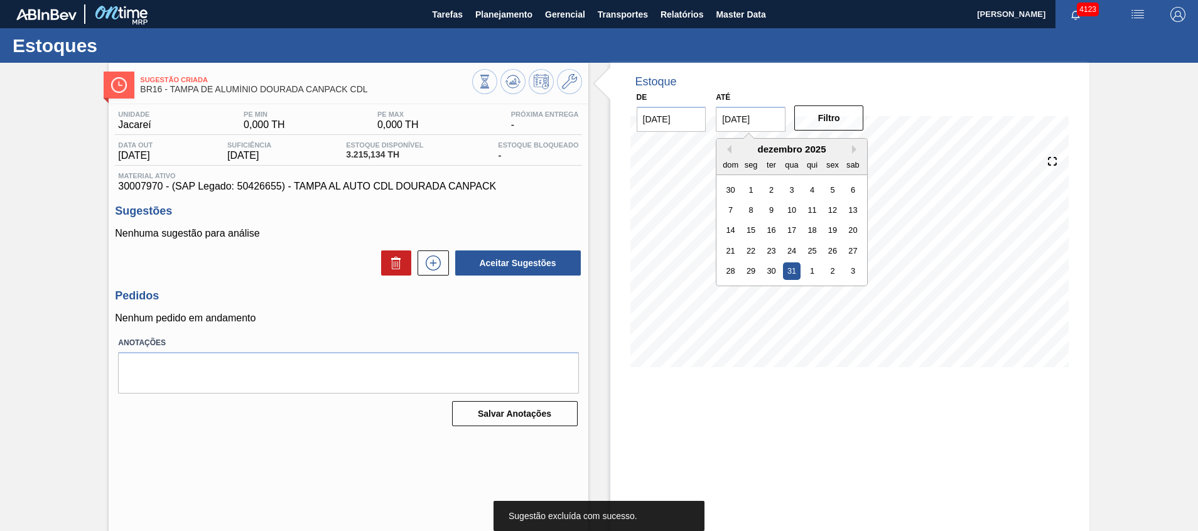
click at [771, 116] on input "[DATE]" at bounding box center [751, 119] width 70 height 25
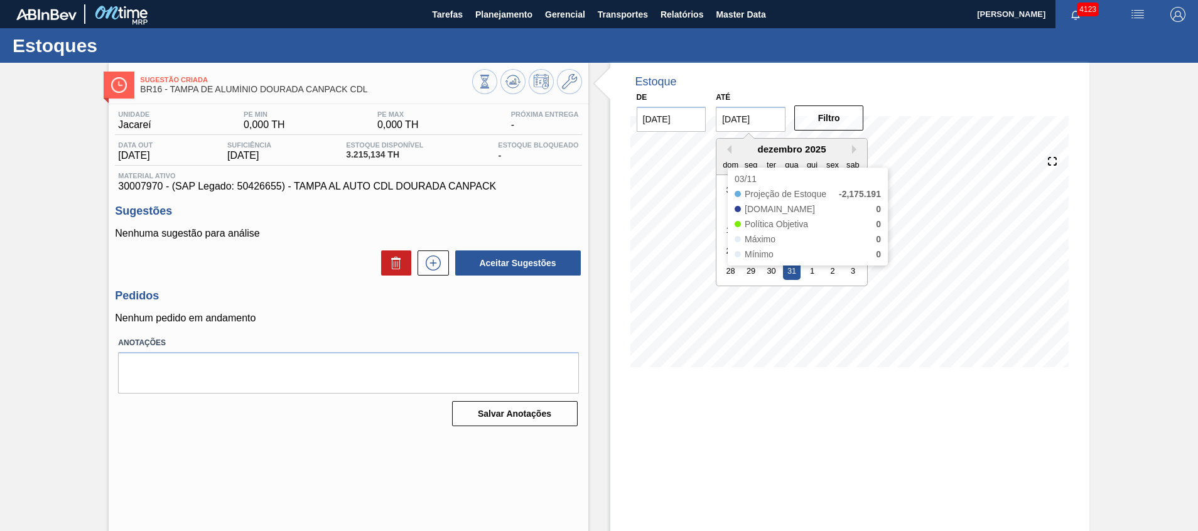
click at [738, 153] on div "dezembro 2025" at bounding box center [792, 149] width 151 height 11
click at [732, 153] on div "dezembro 2025" at bounding box center [792, 149] width 151 height 11
click at [728, 149] on button "Previous Month" at bounding box center [727, 149] width 9 height 9
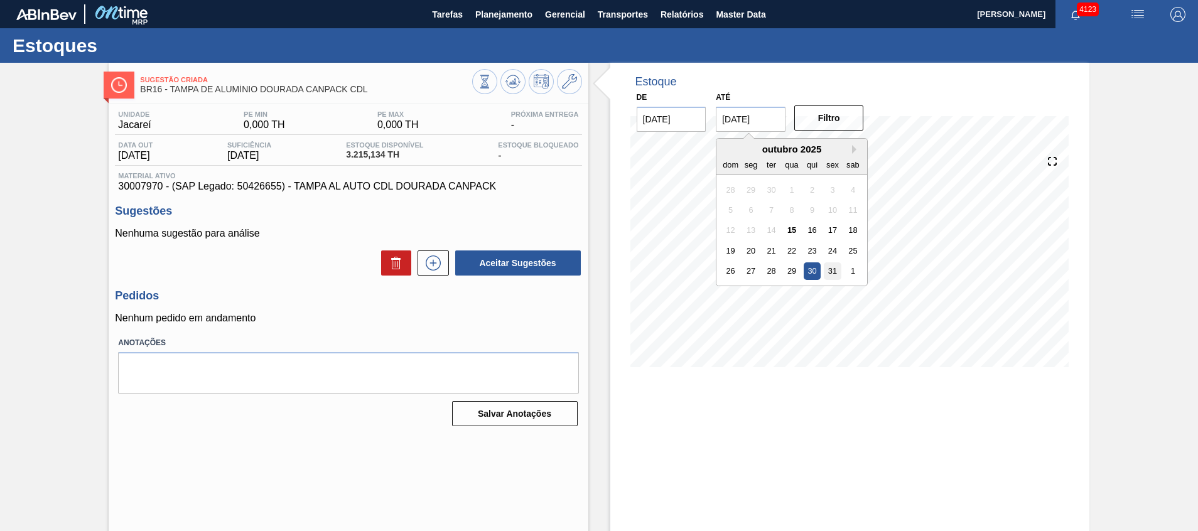
click at [829, 269] on div "31" at bounding box center [833, 271] width 17 height 17
type input "[DATE]"
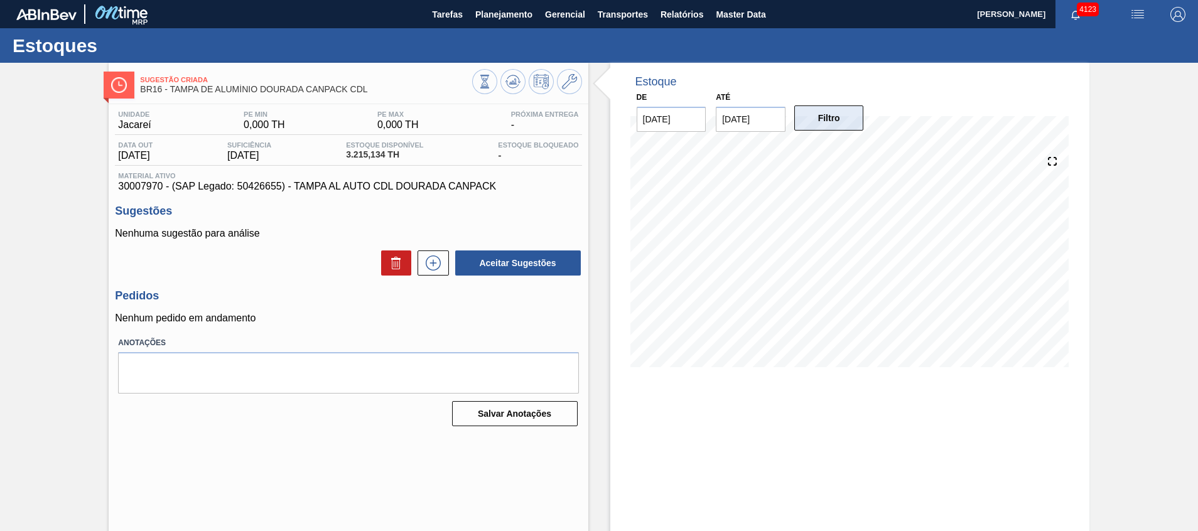
click at [816, 119] on button "Filtro" at bounding box center [830, 118] width 70 height 25
click at [476, 6] on button "Planejamento" at bounding box center [504, 14] width 70 height 28
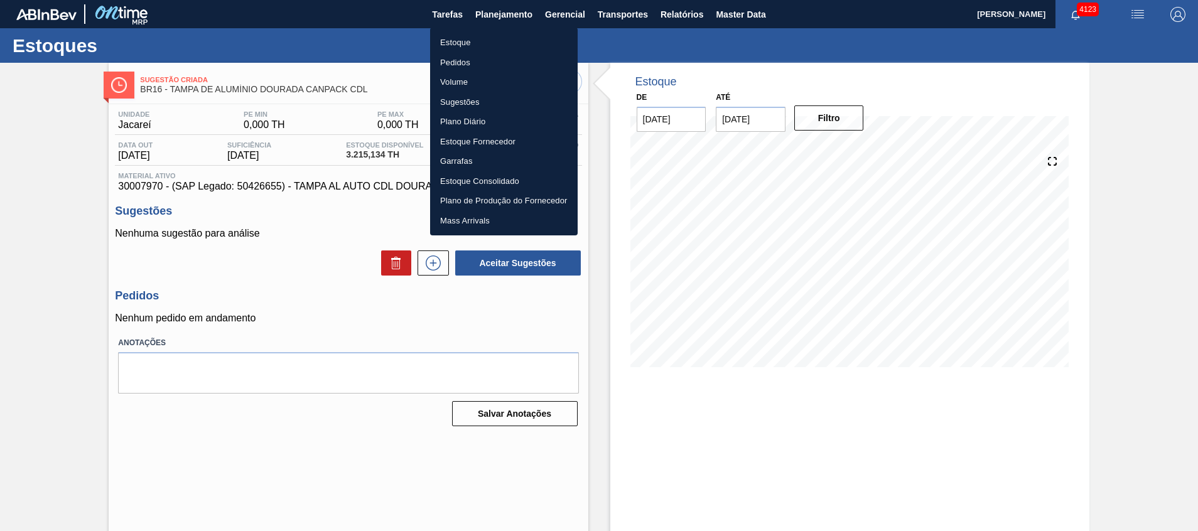
click at [45, 158] on div at bounding box center [599, 265] width 1198 height 531
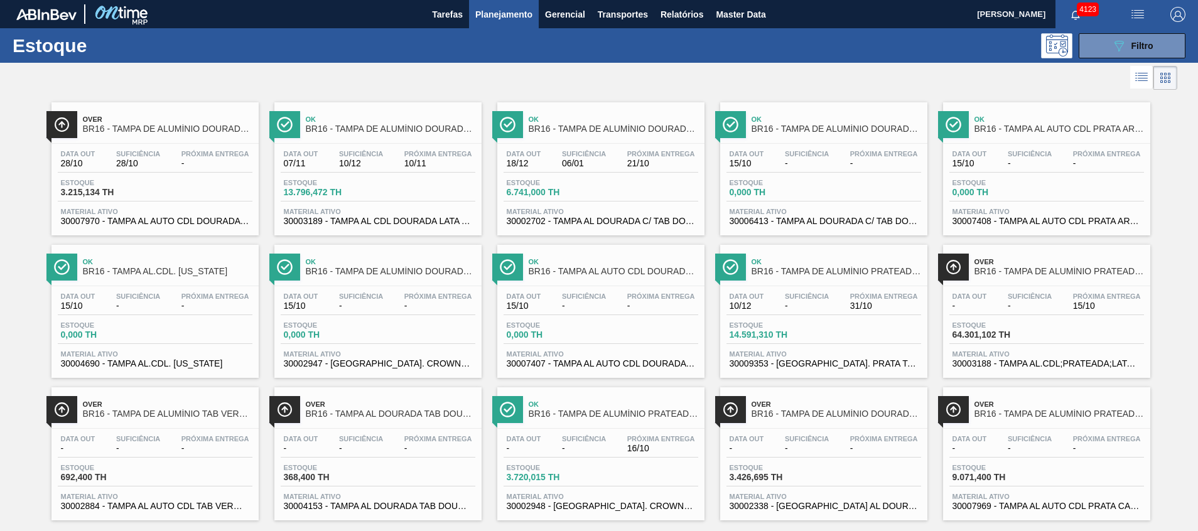
scroll to position [21, 0]
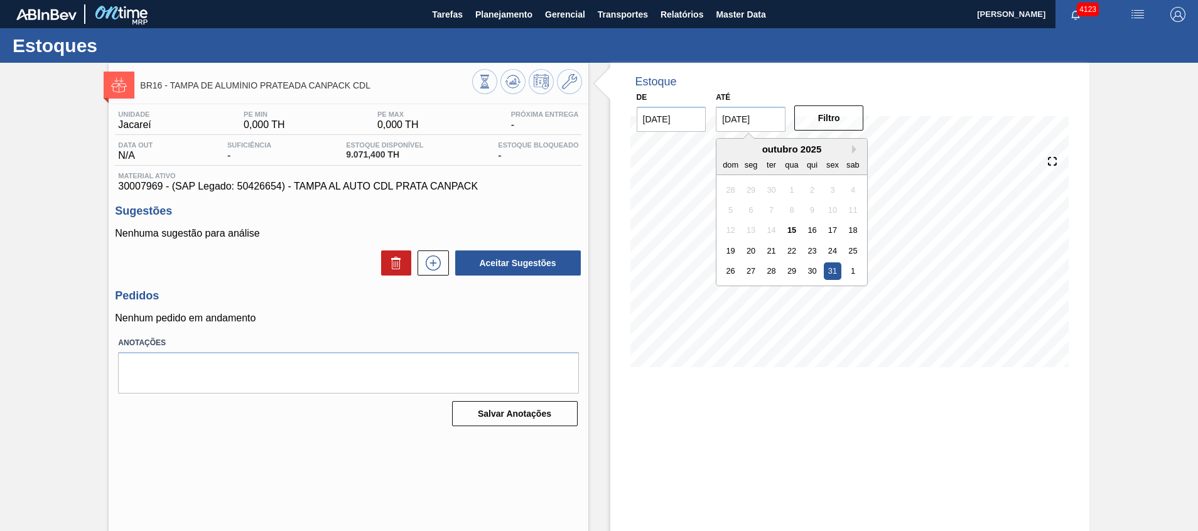
click at [751, 128] on input "[DATE]" at bounding box center [751, 119] width 70 height 25
click at [850, 148] on div "outubro 2025" at bounding box center [792, 149] width 151 height 11
click at [854, 148] on button "Next Month" at bounding box center [856, 149] width 9 height 9
click at [731, 290] on div "30" at bounding box center [730, 291] width 17 height 17
type input "[DATE]"
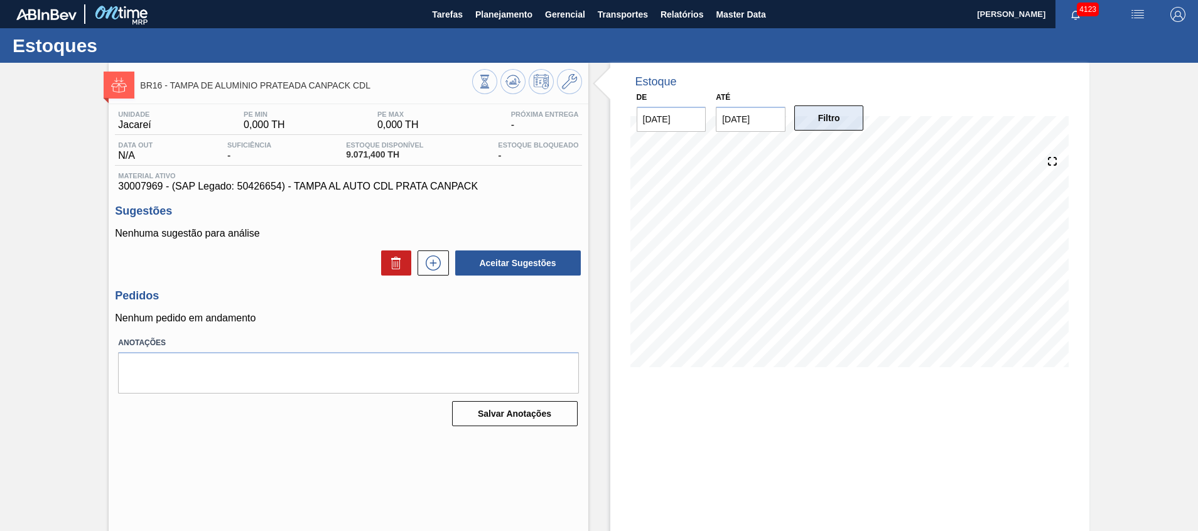
click at [798, 117] on button "Filtro" at bounding box center [830, 118] width 70 height 25
click at [511, 20] on span "Planejamento" at bounding box center [503, 14] width 57 height 15
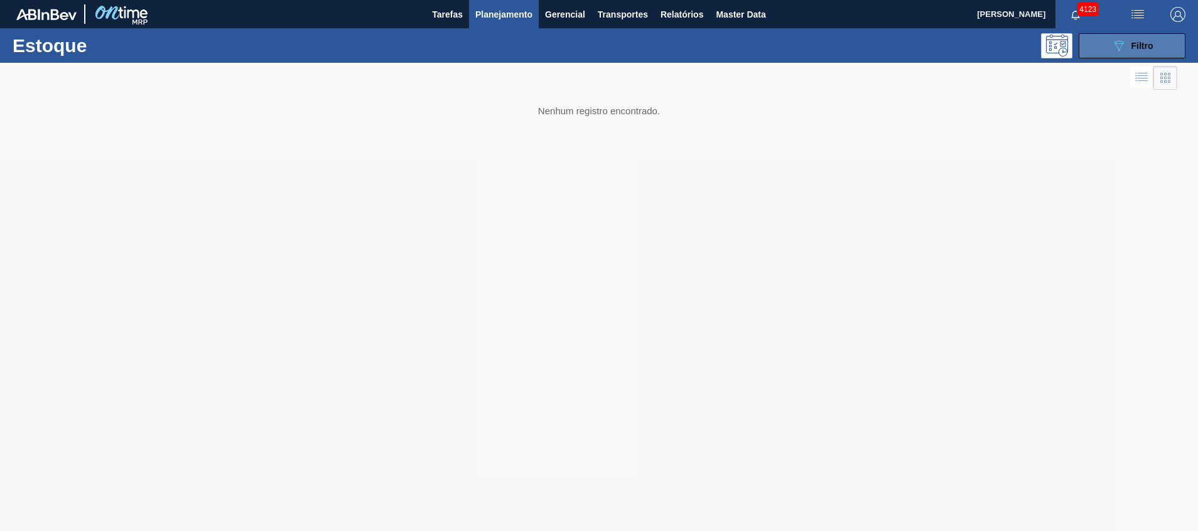
click at [1084, 37] on button "089F7B8B-B2A5-4AFE-B5C0-19BA573D28AC Filtro" at bounding box center [1132, 45] width 107 height 25
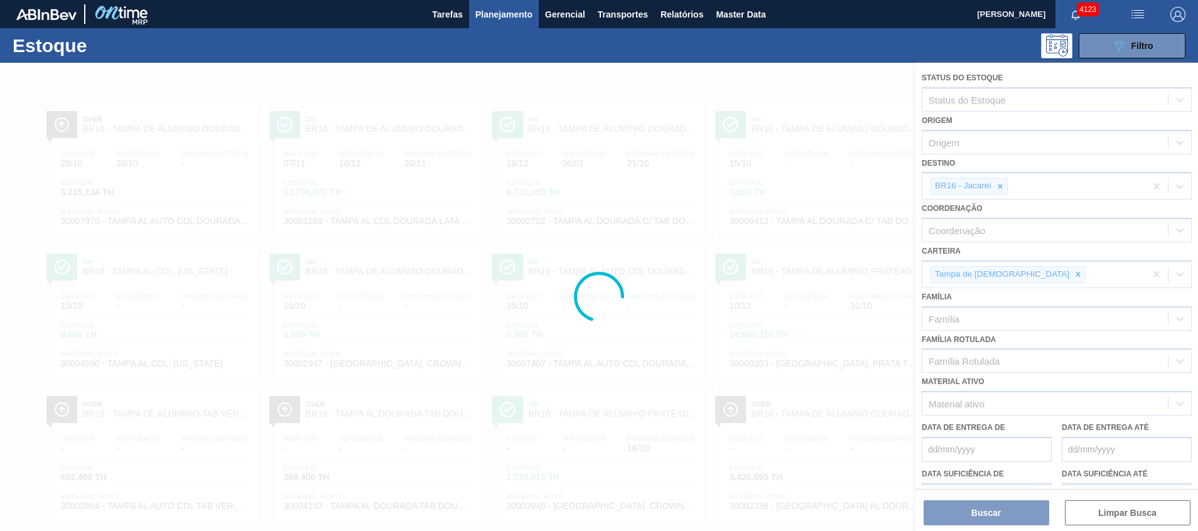
click at [1001, 184] on div at bounding box center [599, 297] width 1198 height 469
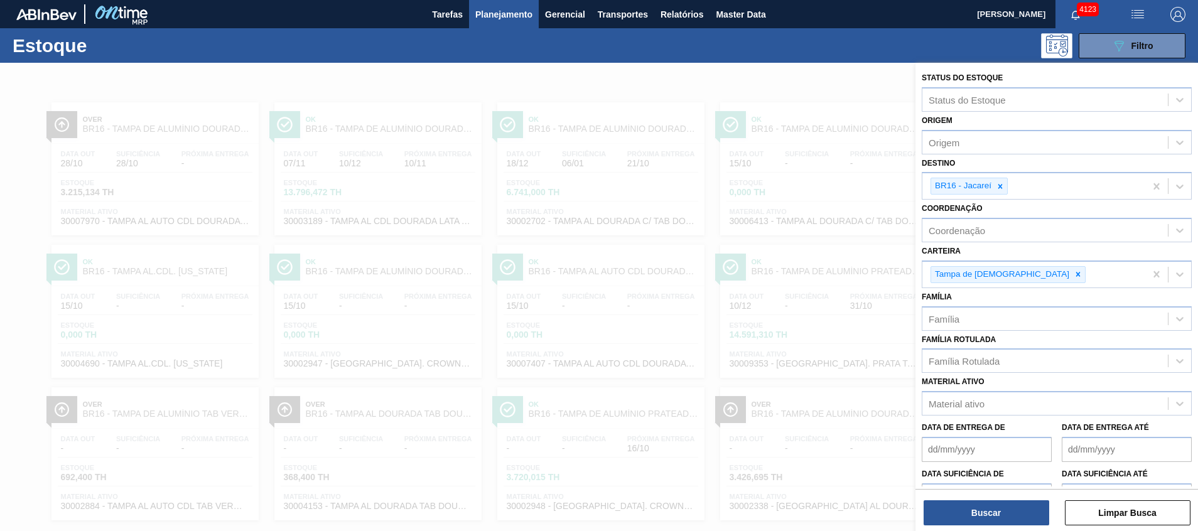
click at [1001, 184] on icon at bounding box center [1000, 186] width 9 height 9
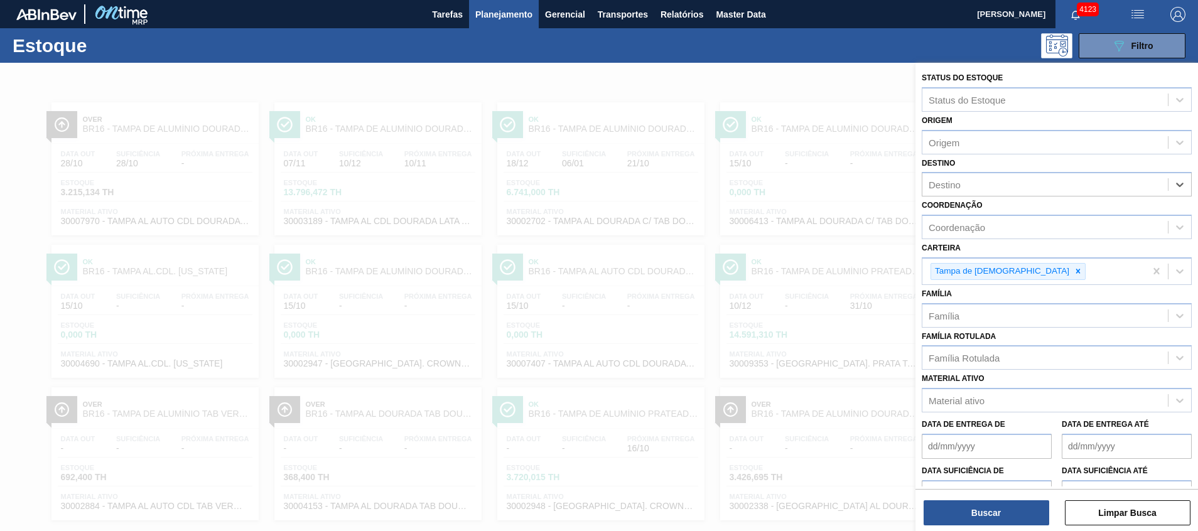
type input "w"
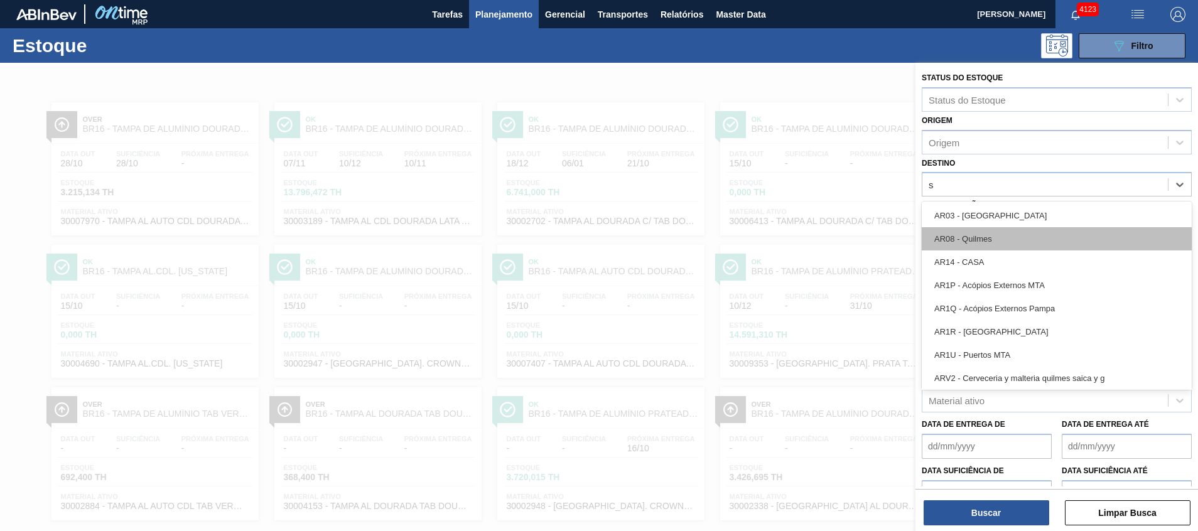
type input "se"
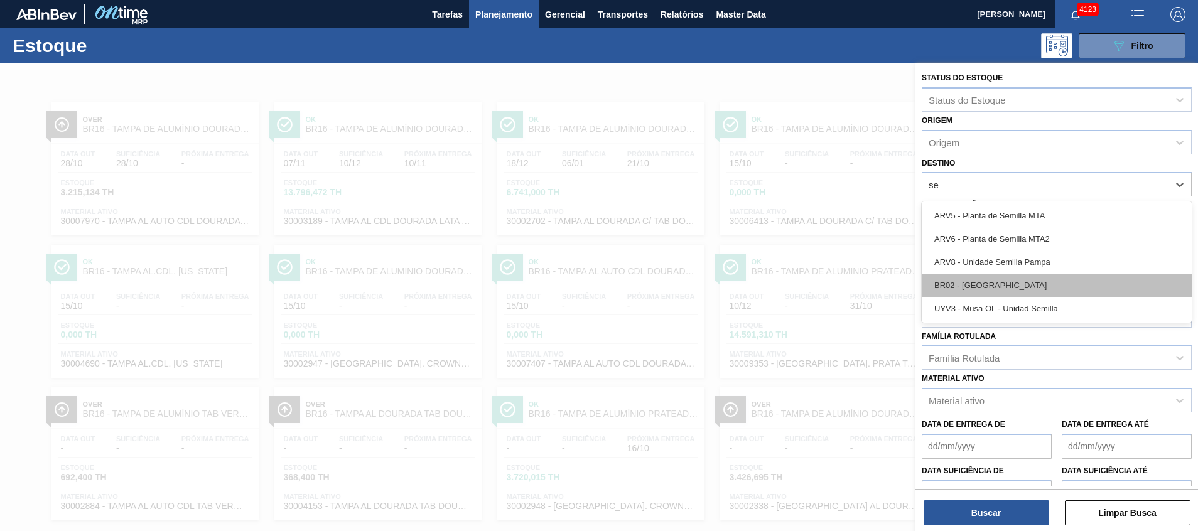
click at [951, 290] on div "BR02 - Sergipe" at bounding box center [1057, 285] width 270 height 23
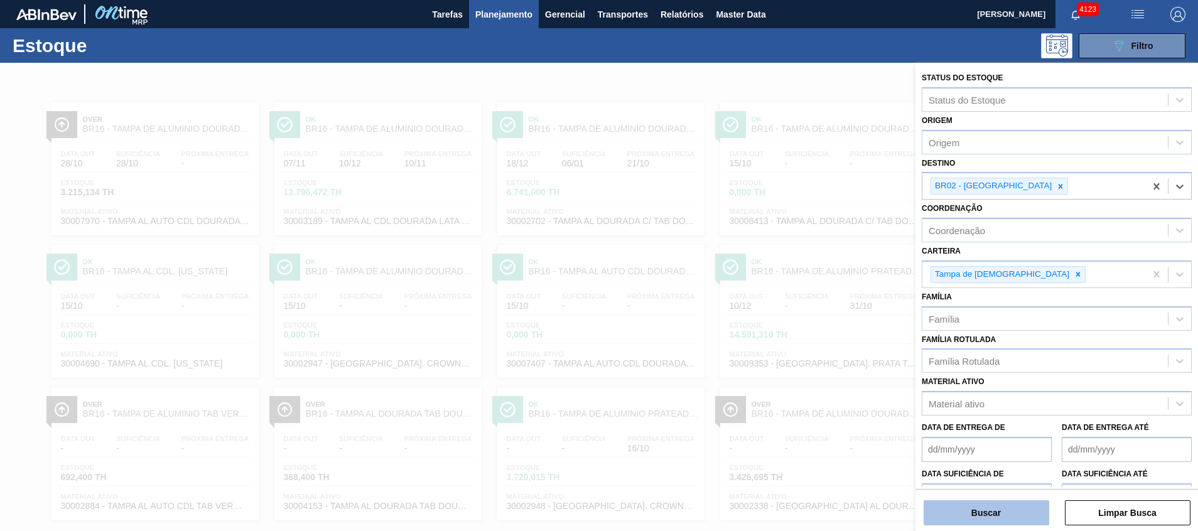
click at [997, 517] on button "Buscar" at bounding box center [987, 513] width 126 height 25
